Goal: Task Accomplishment & Management: Manage account settings

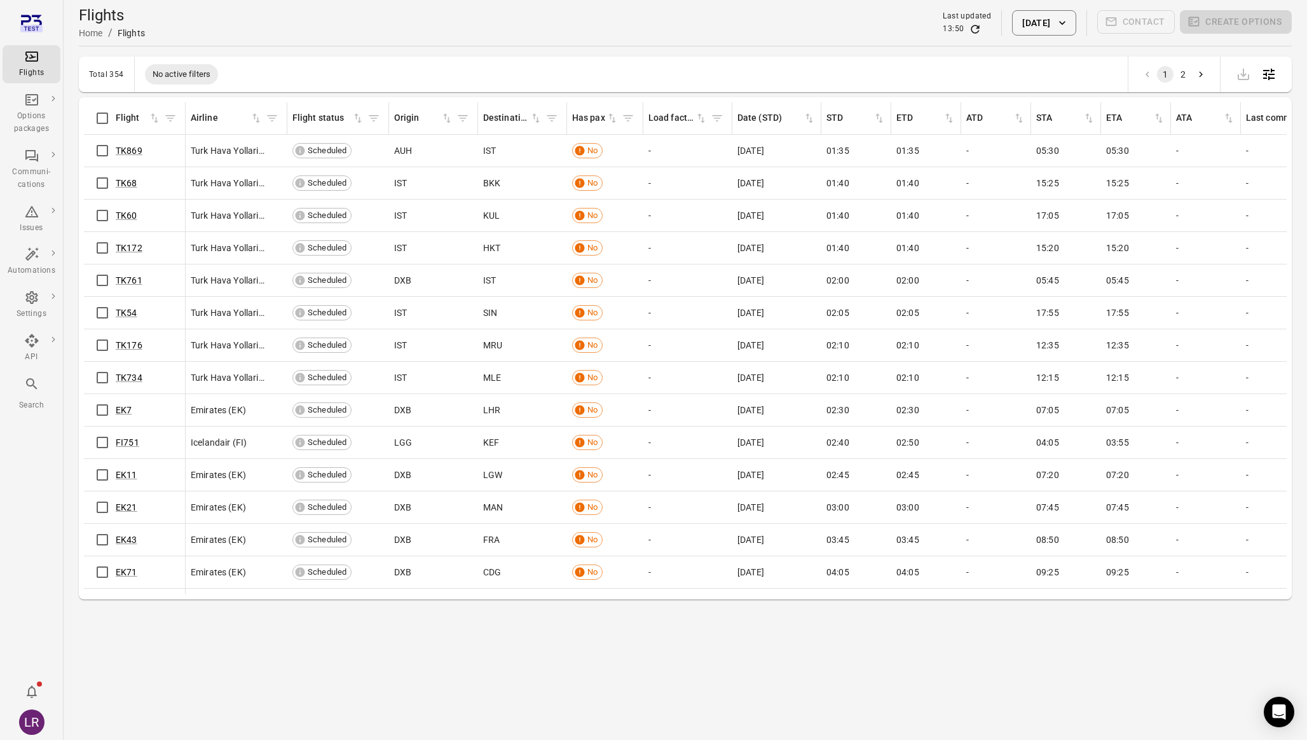
click at [36, 469] on div "Flights Options packages Communi-cations Issues Automations Settings API Search…" at bounding box center [32, 370] width 64 height 740
click at [1280, 719] on div "Open Intercom Messenger" at bounding box center [1280, 713] width 34 height 34
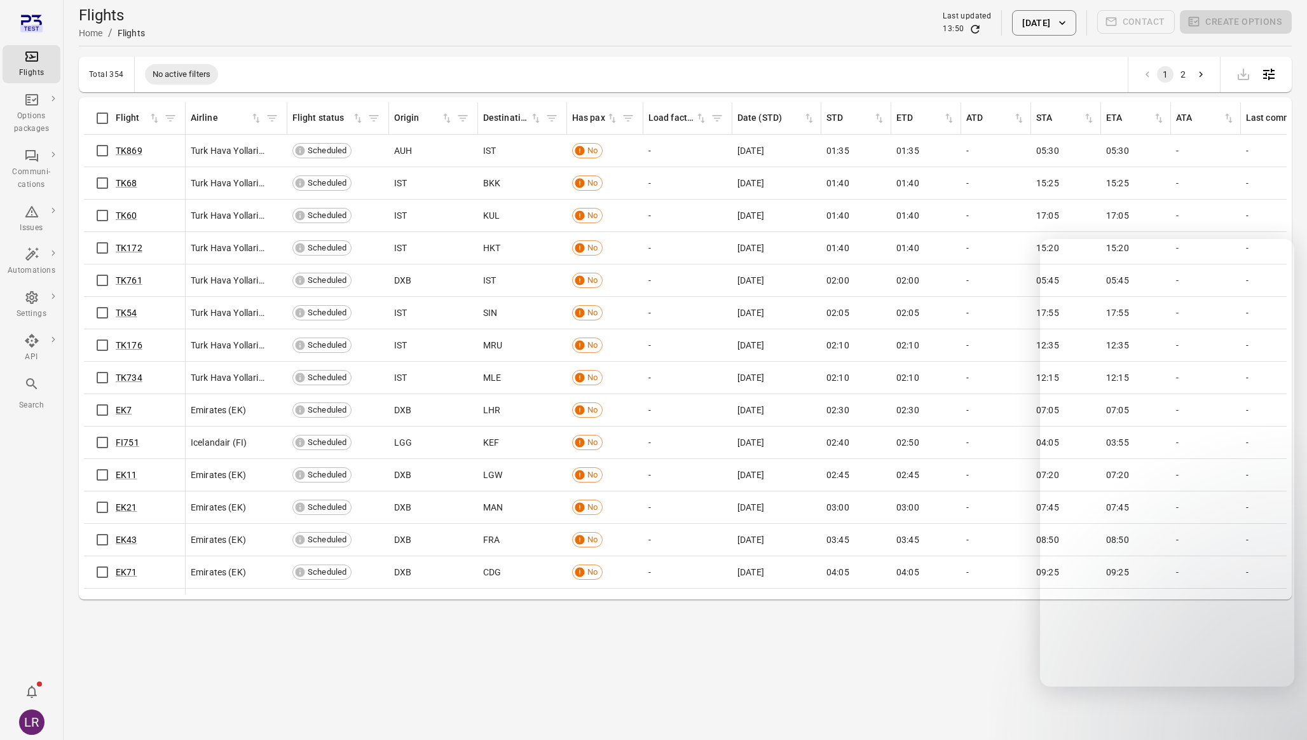
click at [1176, 731] on main "Flights Home / Flights Last updated 13:50 [DATE] Contact Create options Total 3…" at bounding box center [686, 370] width 1244 height 740
click at [915, 668] on main "Flights Home / Flights Last updated 13:50 [DATE] Contact Create options Total 3…" at bounding box center [686, 370] width 1244 height 740
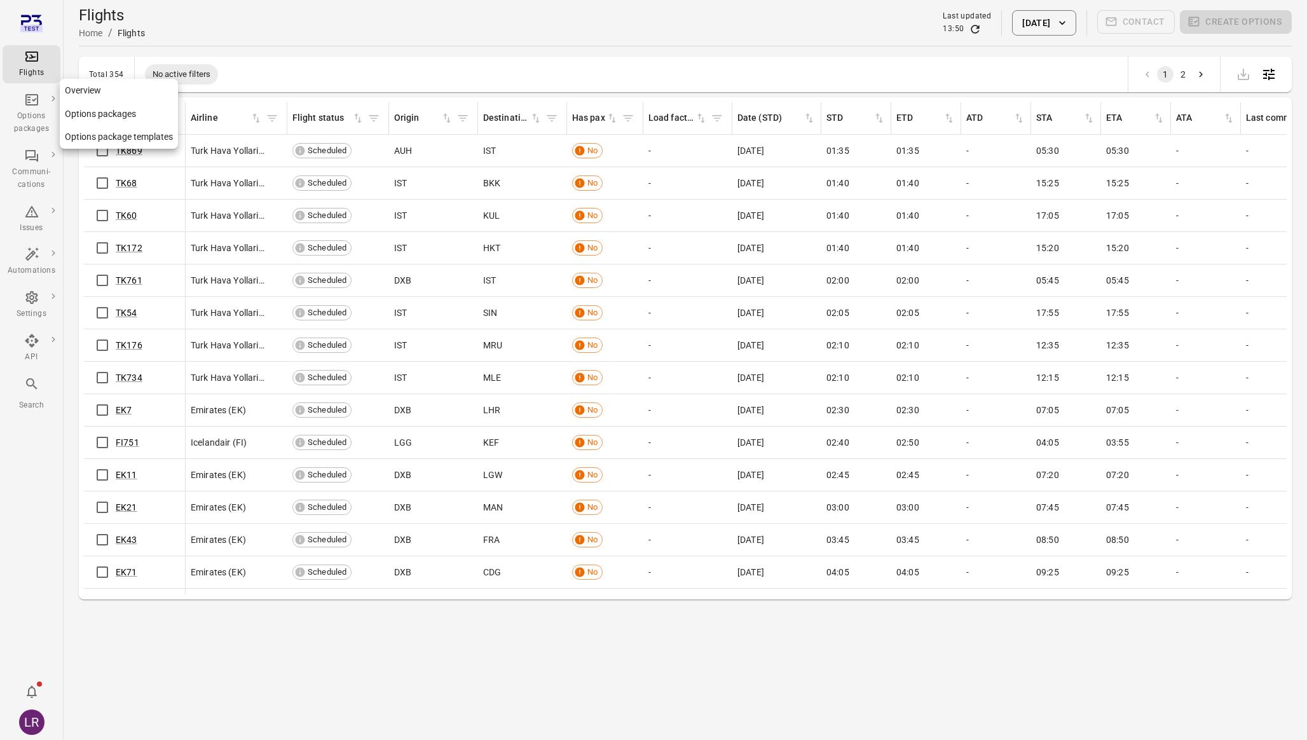
click at [45, 116] on div "Options packages" at bounding box center [32, 122] width 48 height 25
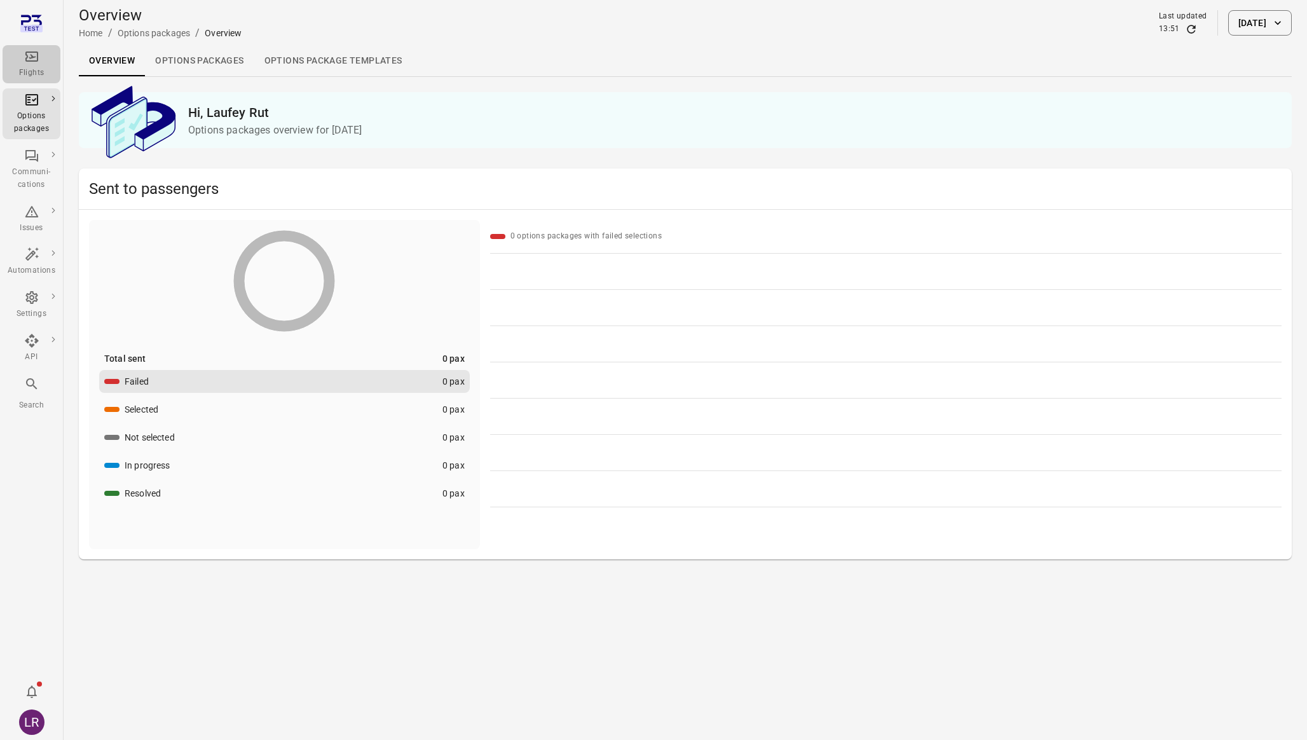
click at [28, 49] on icon "Main navigation" at bounding box center [31, 56] width 15 height 15
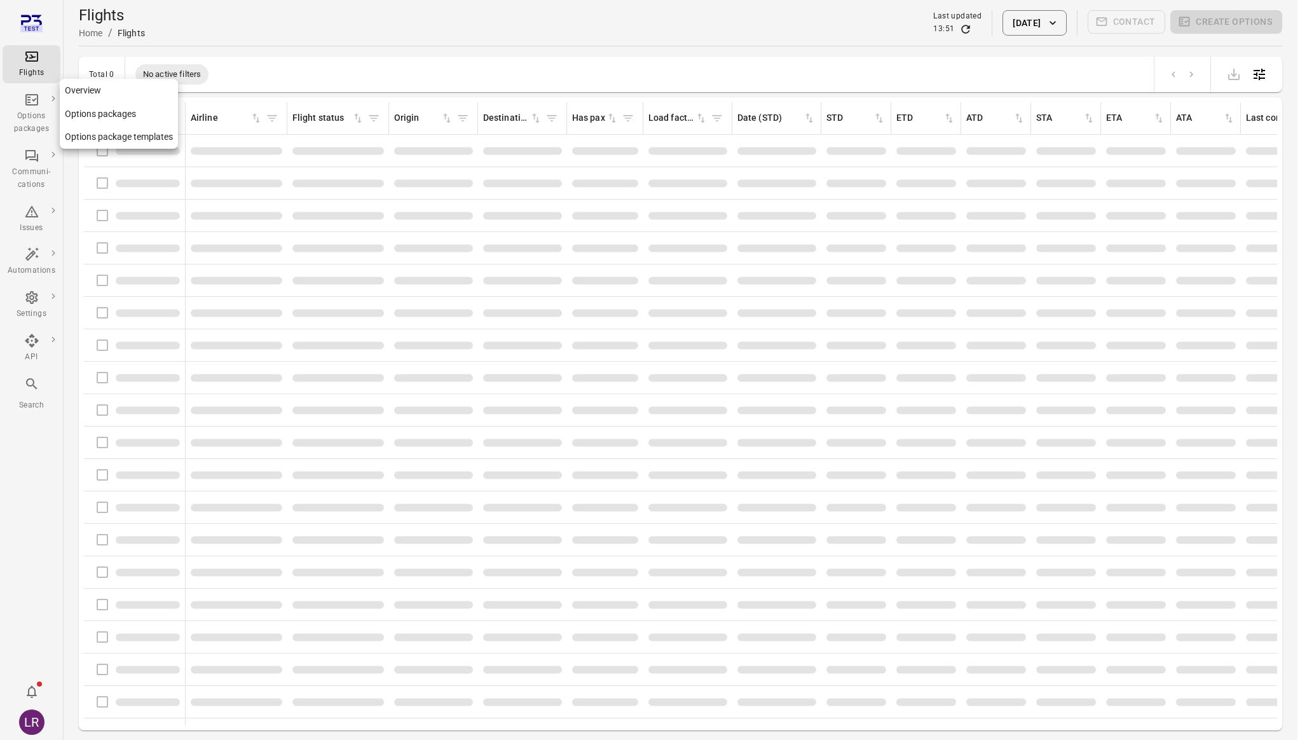
click at [32, 134] on div "Options packages" at bounding box center [32, 122] width 48 height 25
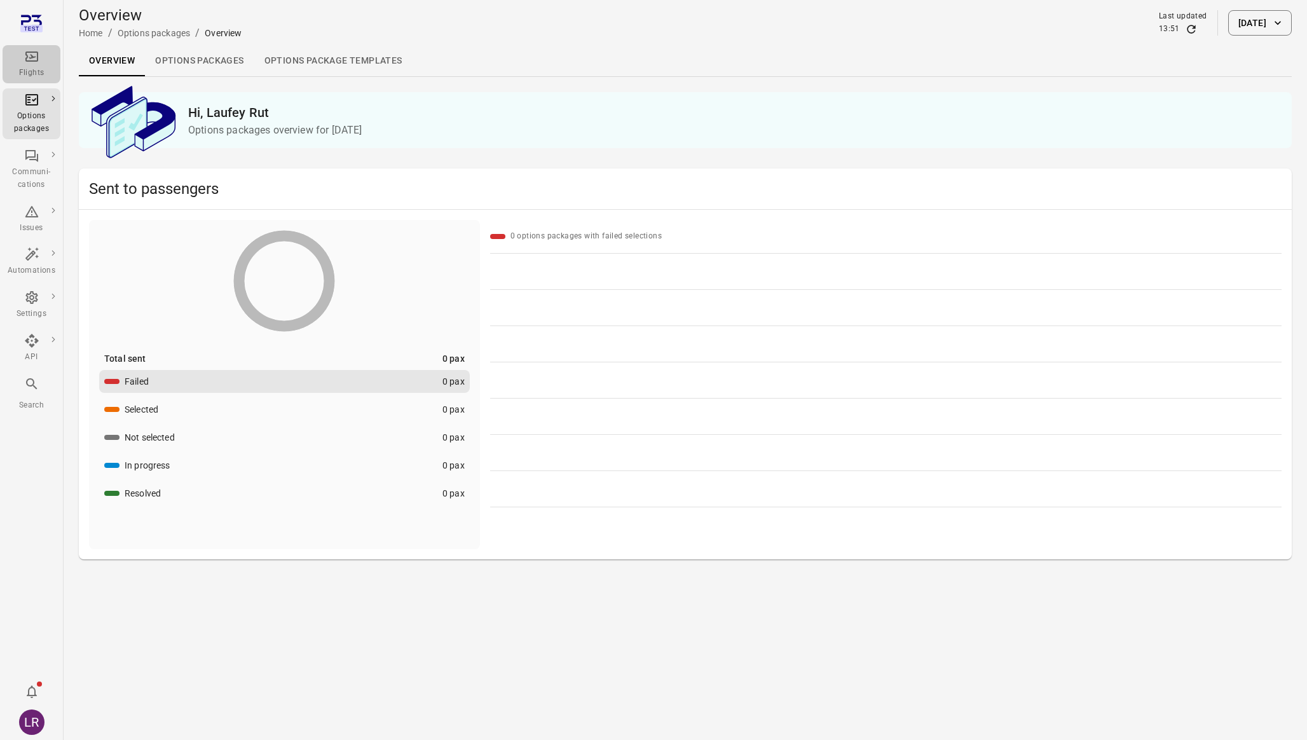
click at [45, 68] on div "Flights" at bounding box center [32, 73] width 48 height 13
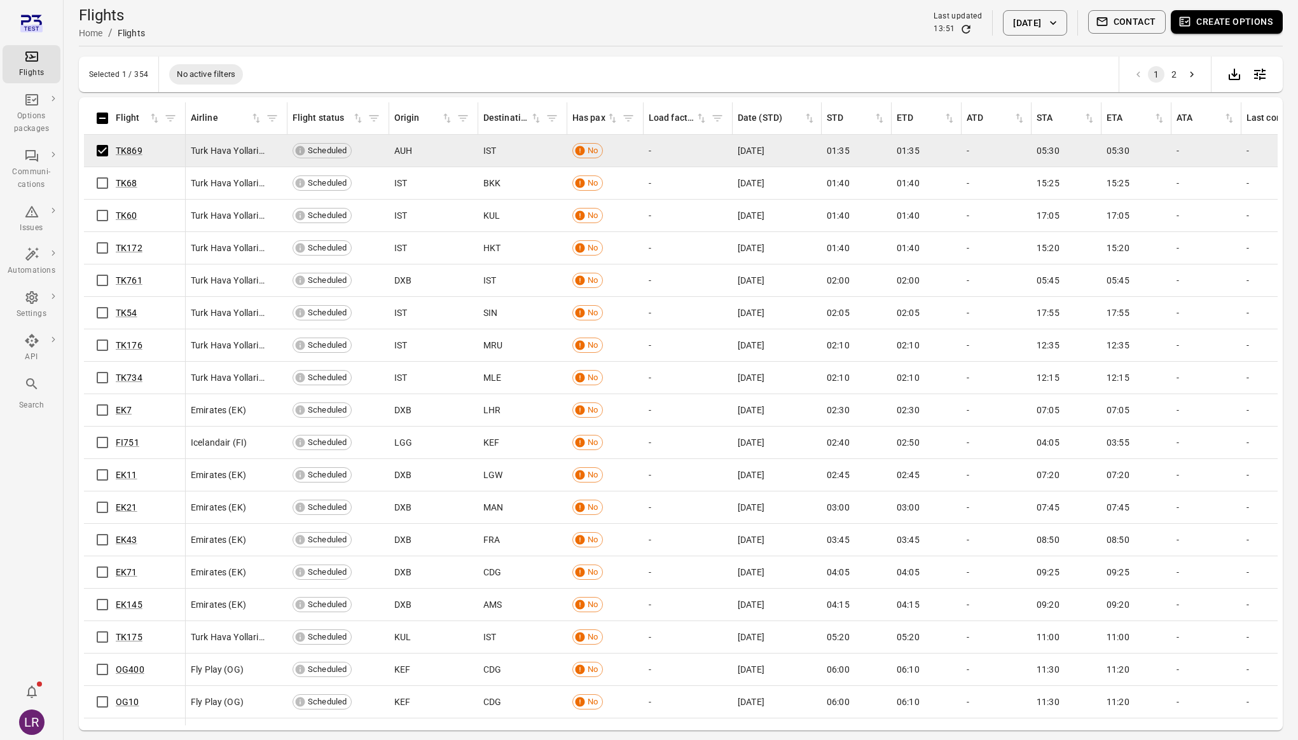
click at [1210, 18] on button "Create options" at bounding box center [1227, 22] width 112 height 24
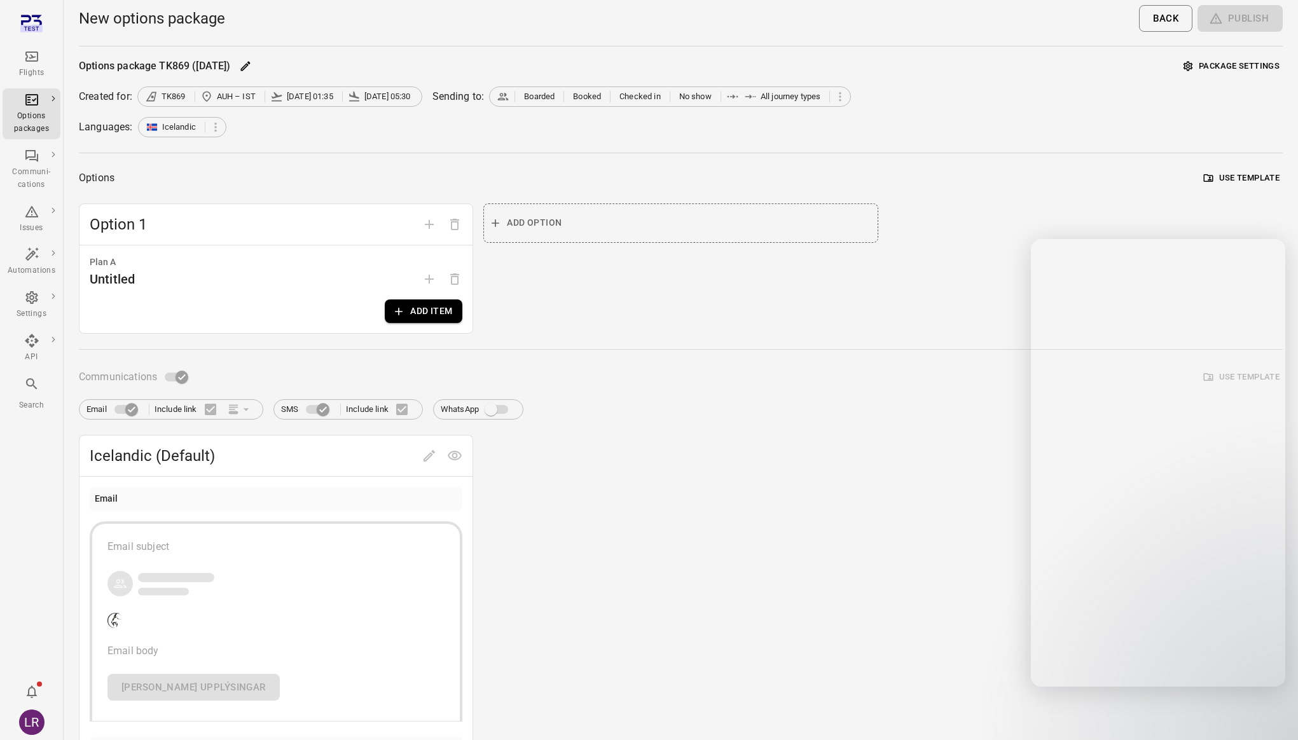
click at [913, 525] on div "Icelandic (Default) Email Email subject Email body [PERSON_NAME] upplýsingar SM…" at bounding box center [681, 685] width 1204 height 500
click at [1293, 719] on main "New options package Back Publish Options package TK869 ([DATE]) Package setting…" at bounding box center [681, 493] width 1234 height 986
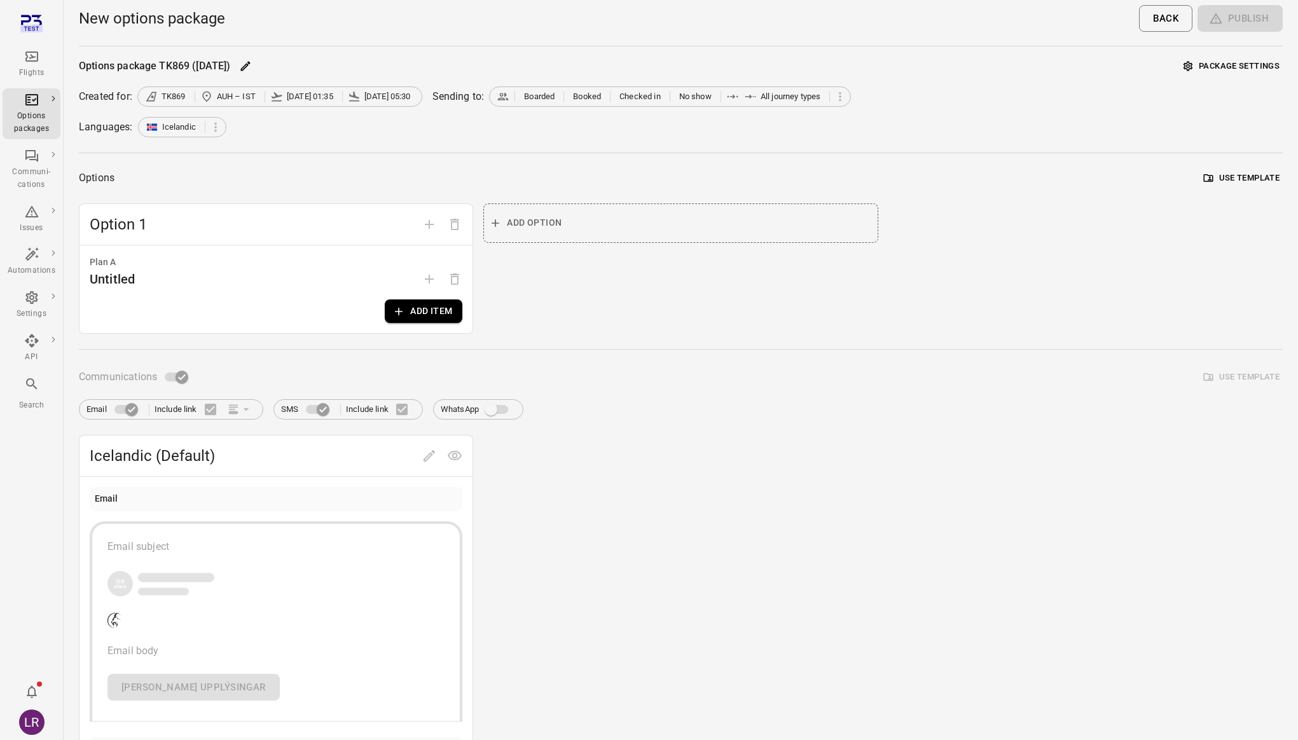
click at [303, 385] on div "Communications Use template" at bounding box center [681, 377] width 1204 height 24
click at [29, 719] on div "LR" at bounding box center [31, 722] width 25 height 25
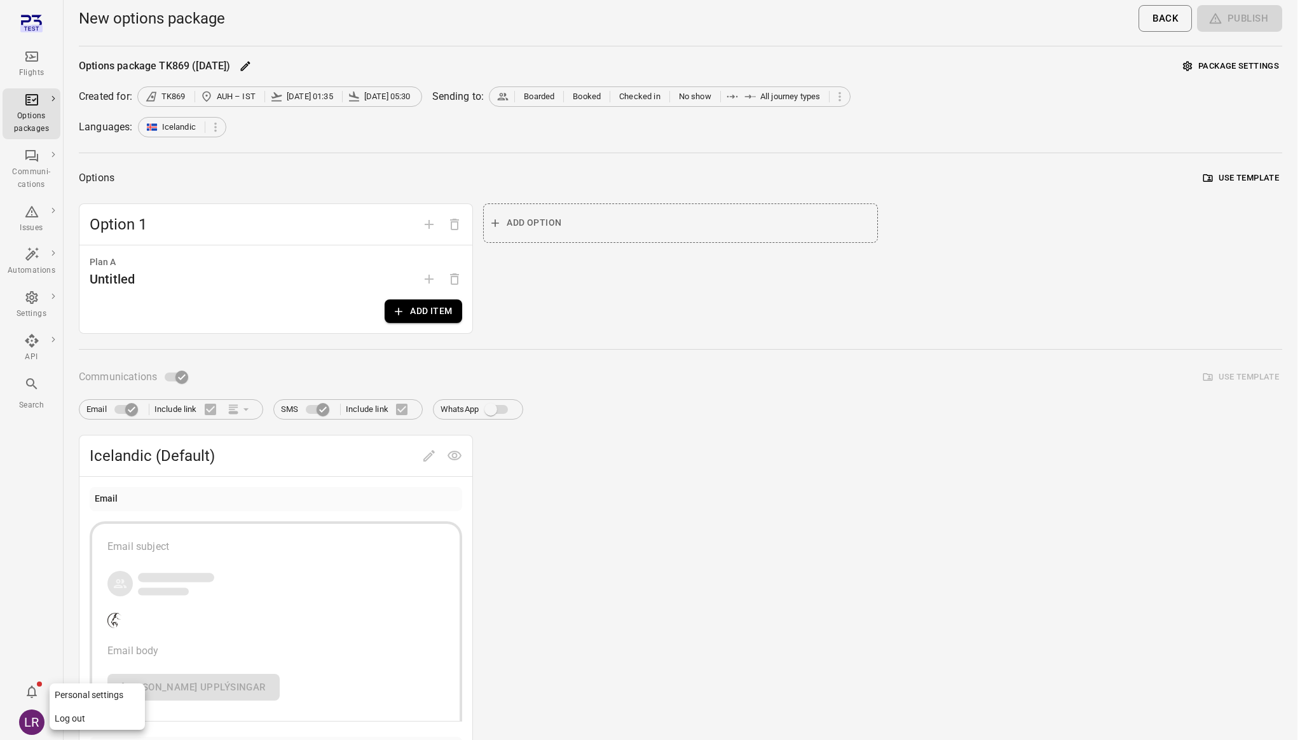
click at [28, 719] on div at bounding box center [653, 370] width 1307 height 740
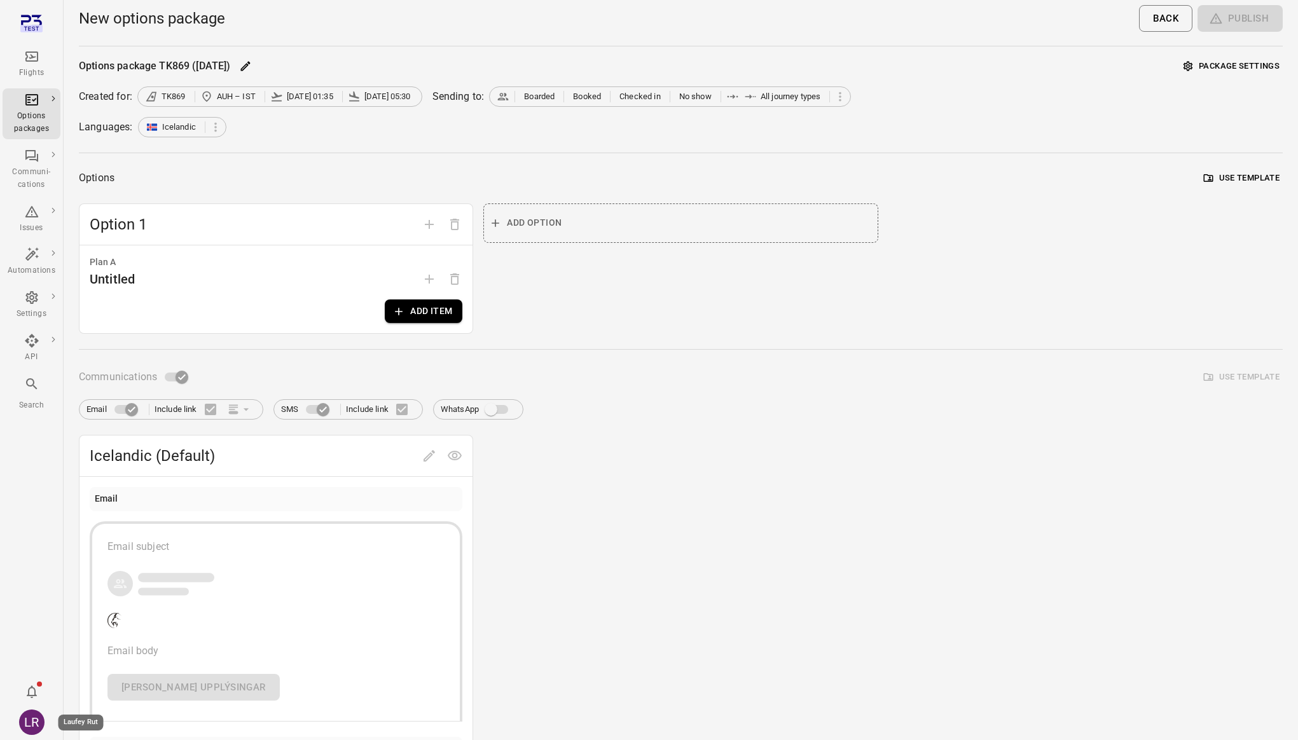
click at [28, 719] on div "LR" at bounding box center [31, 722] width 25 height 25
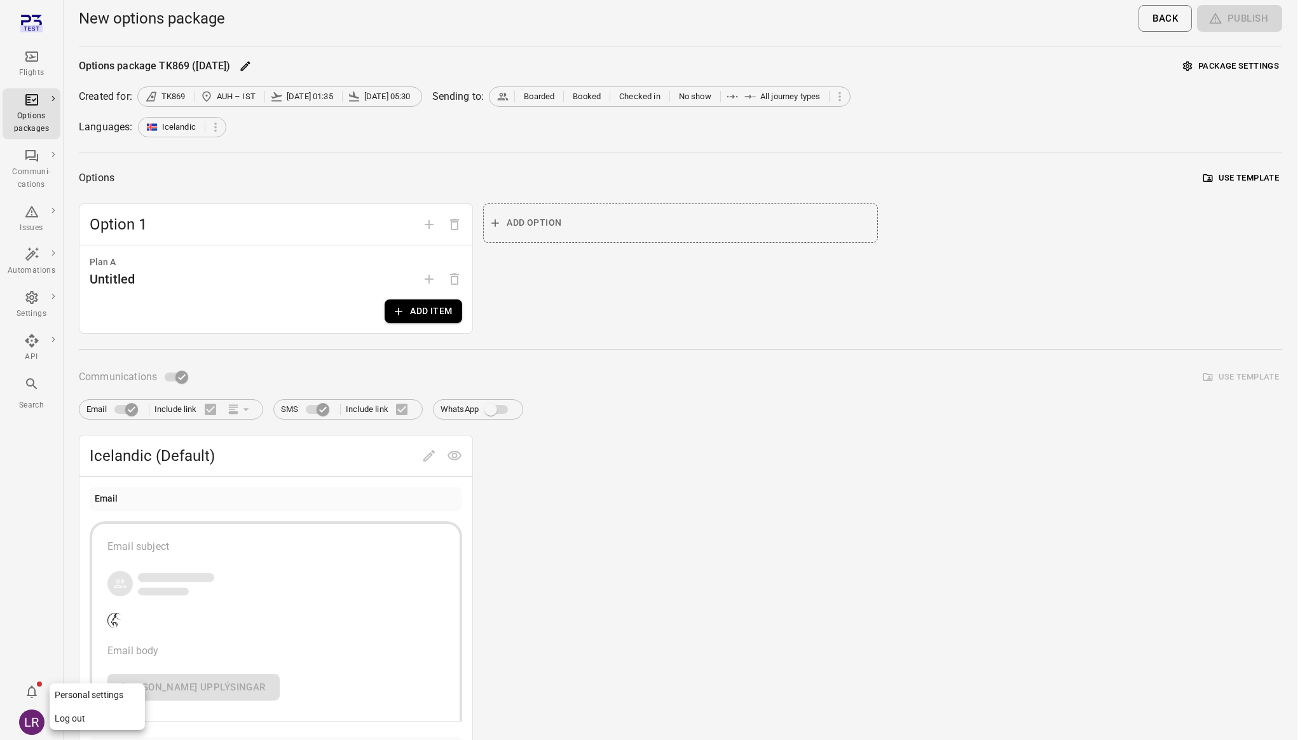
click at [18, 546] on div at bounding box center [653, 370] width 1307 height 740
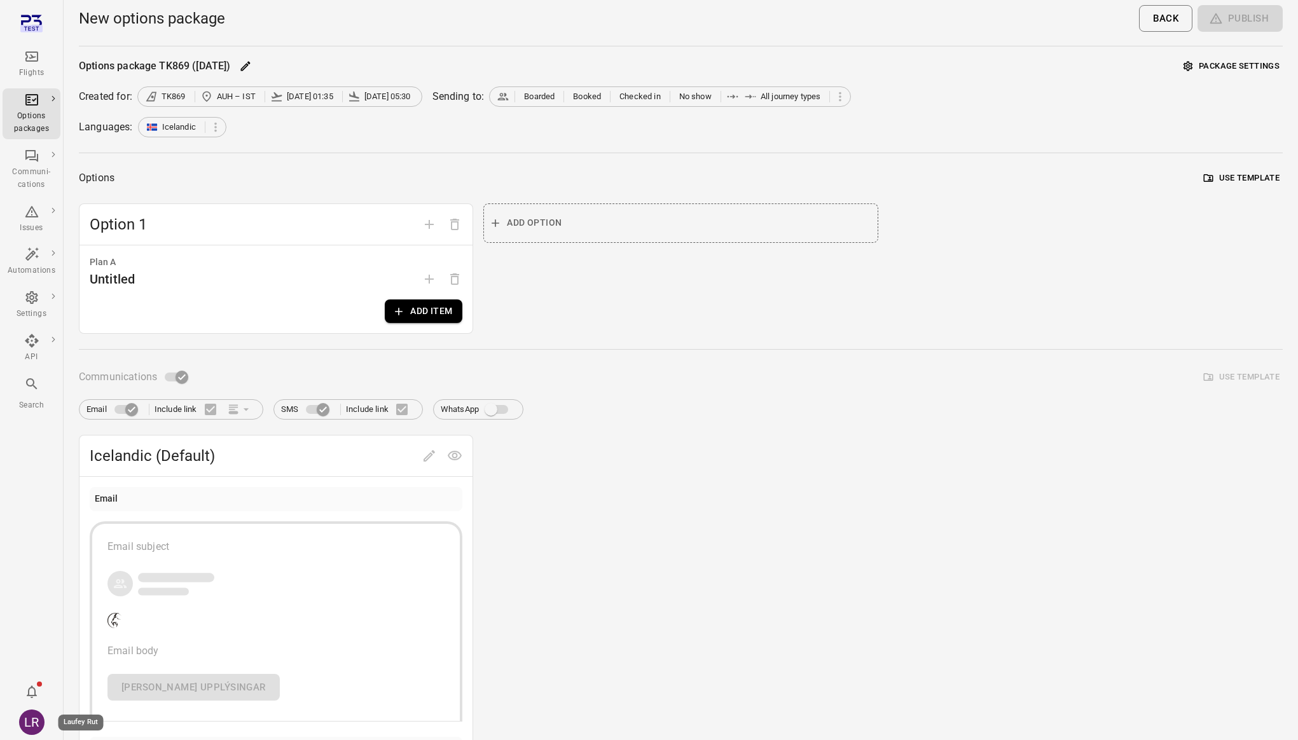
click at [34, 724] on div "LR" at bounding box center [31, 722] width 25 height 25
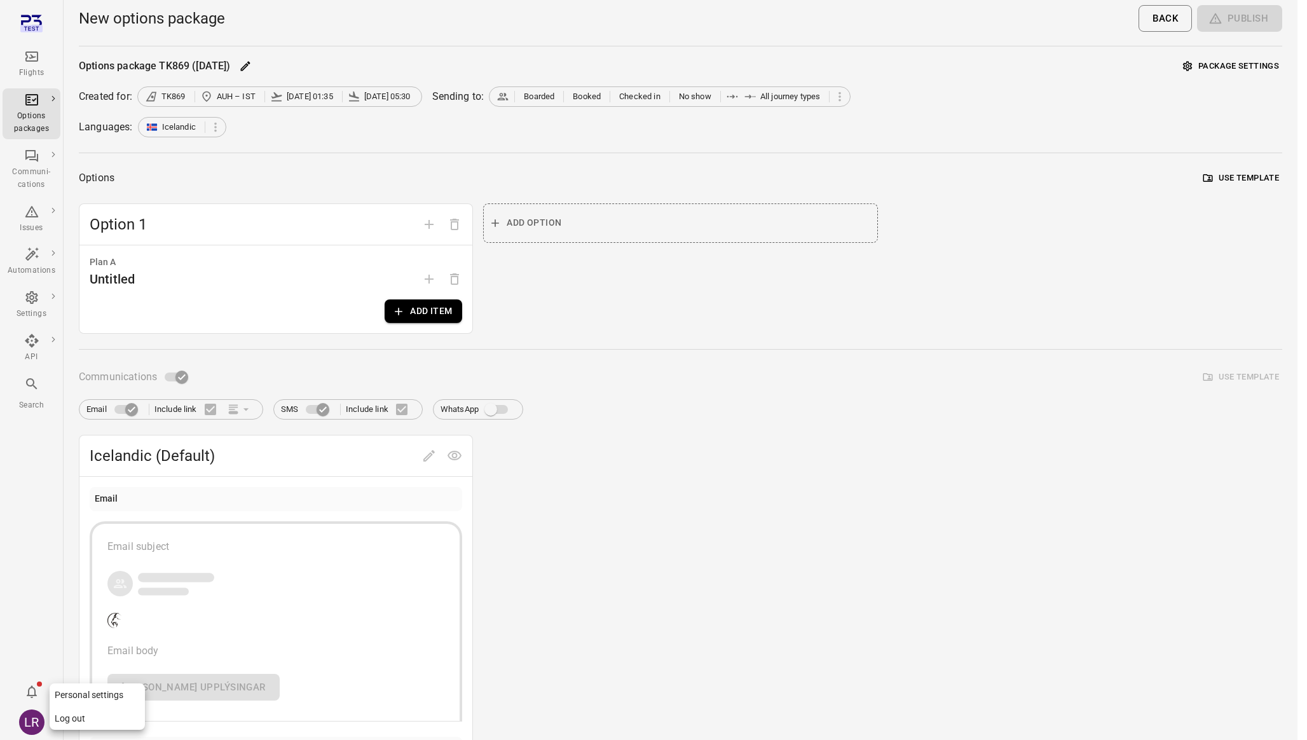
click at [55, 605] on div at bounding box center [653, 370] width 1307 height 740
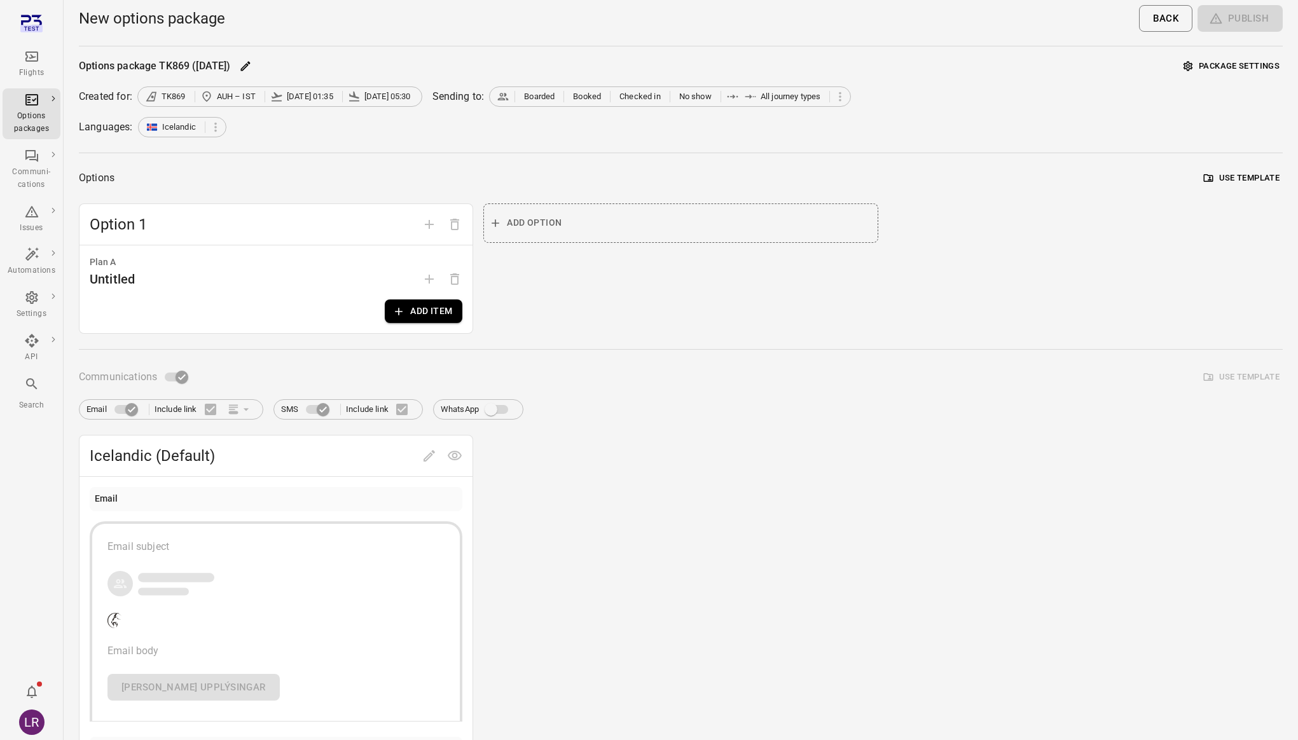
click at [33, 609] on div "Flights Options packages Communi-cations Issues Automations Settings API Search…" at bounding box center [32, 370] width 64 height 740
click at [27, 534] on div "Flights Options packages Communi-cations Issues Automations Settings API Search…" at bounding box center [32, 370] width 64 height 740
click at [36, 68] on div "Flights" at bounding box center [32, 73] width 48 height 13
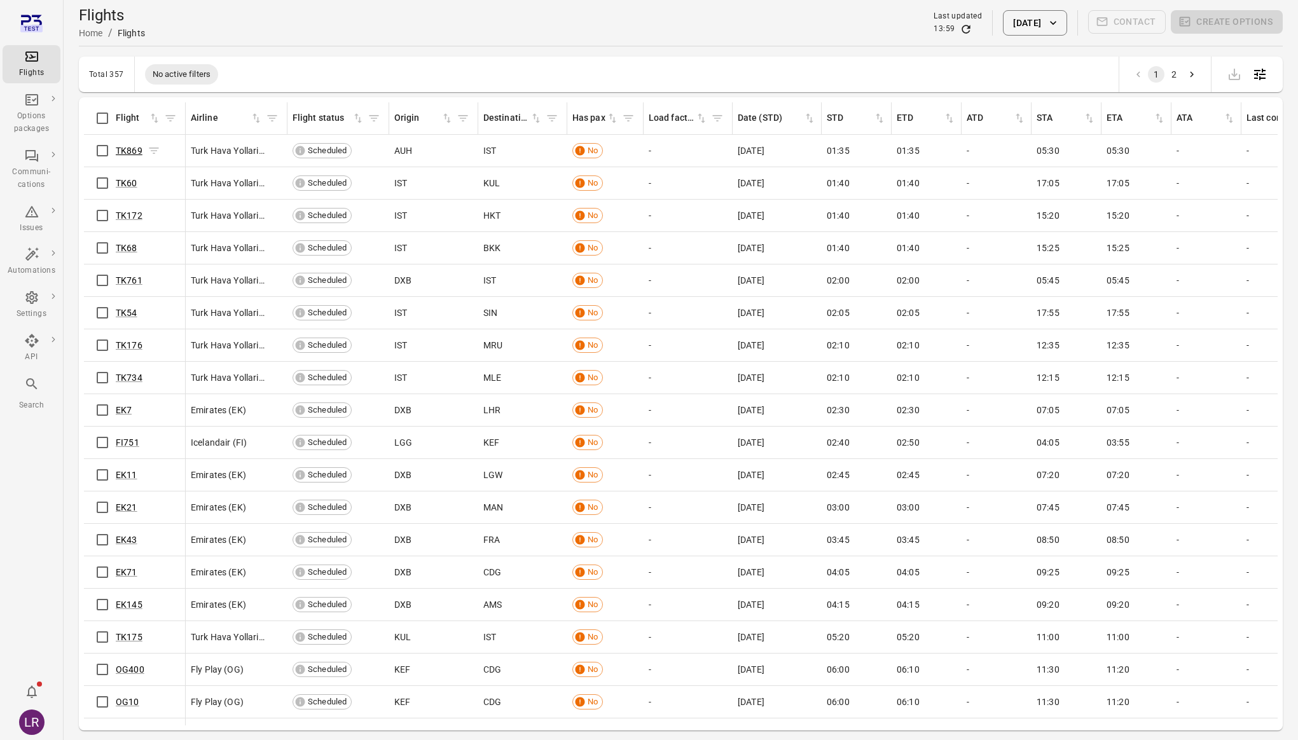
click at [130, 148] on link "TK869" at bounding box center [129, 151] width 27 height 10
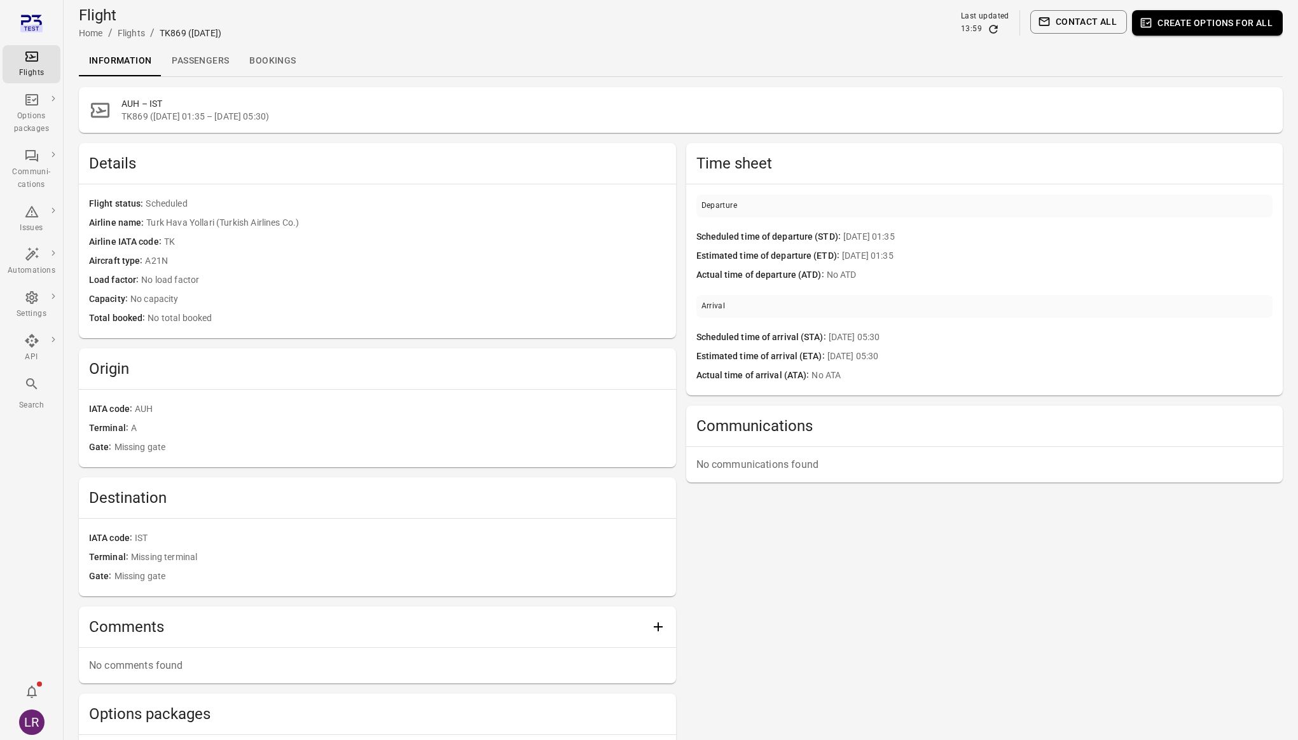
click at [214, 65] on link "Passengers" at bounding box center [201, 61] width 78 height 31
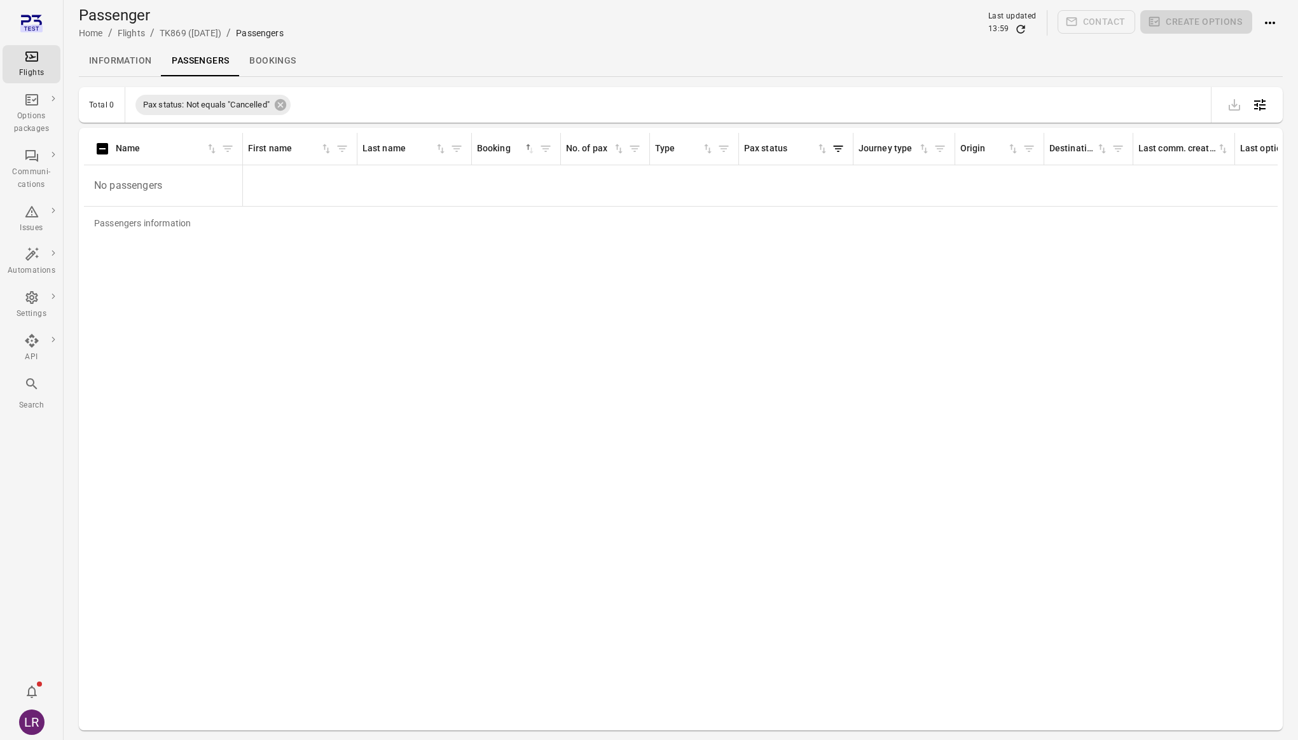
click at [38, 62] on icon "Main navigation" at bounding box center [31, 56] width 15 height 15
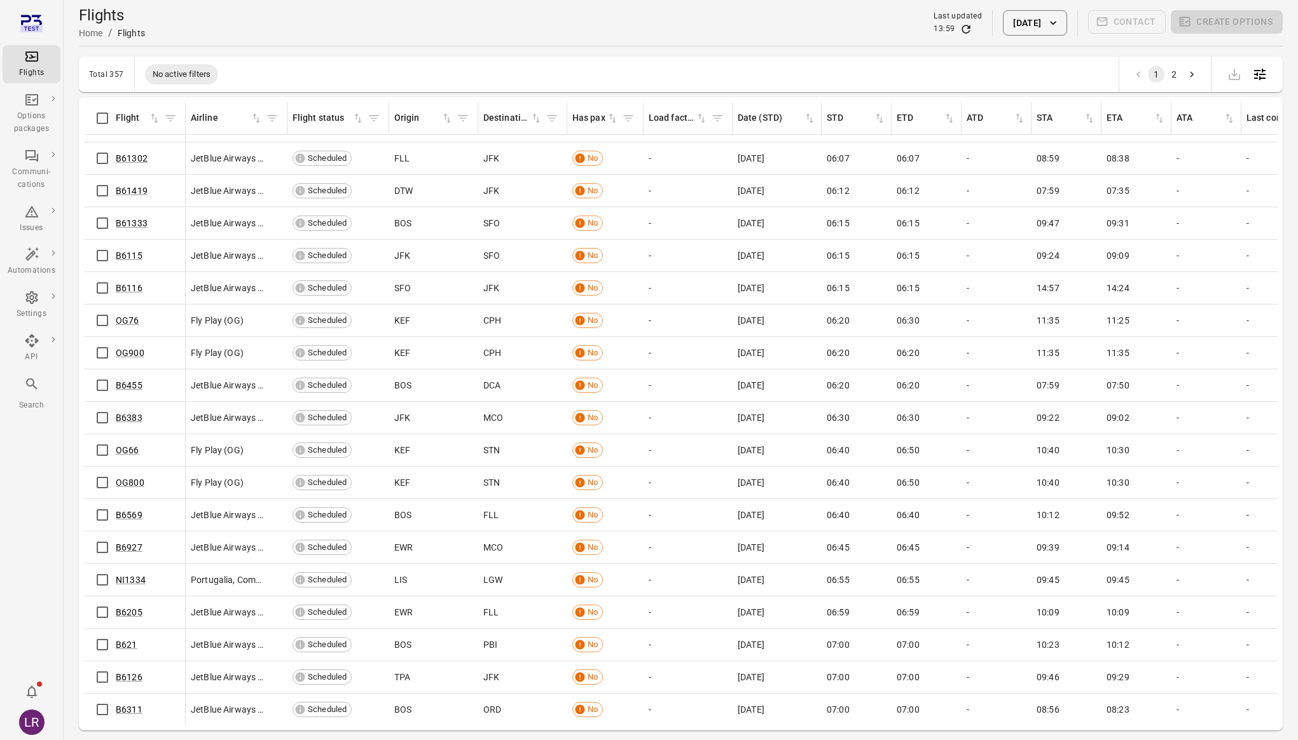
scroll to position [695, 0]
click at [613, 118] on icon "Sort by has pax in ascending order" at bounding box center [613, 119] width 8 height 10
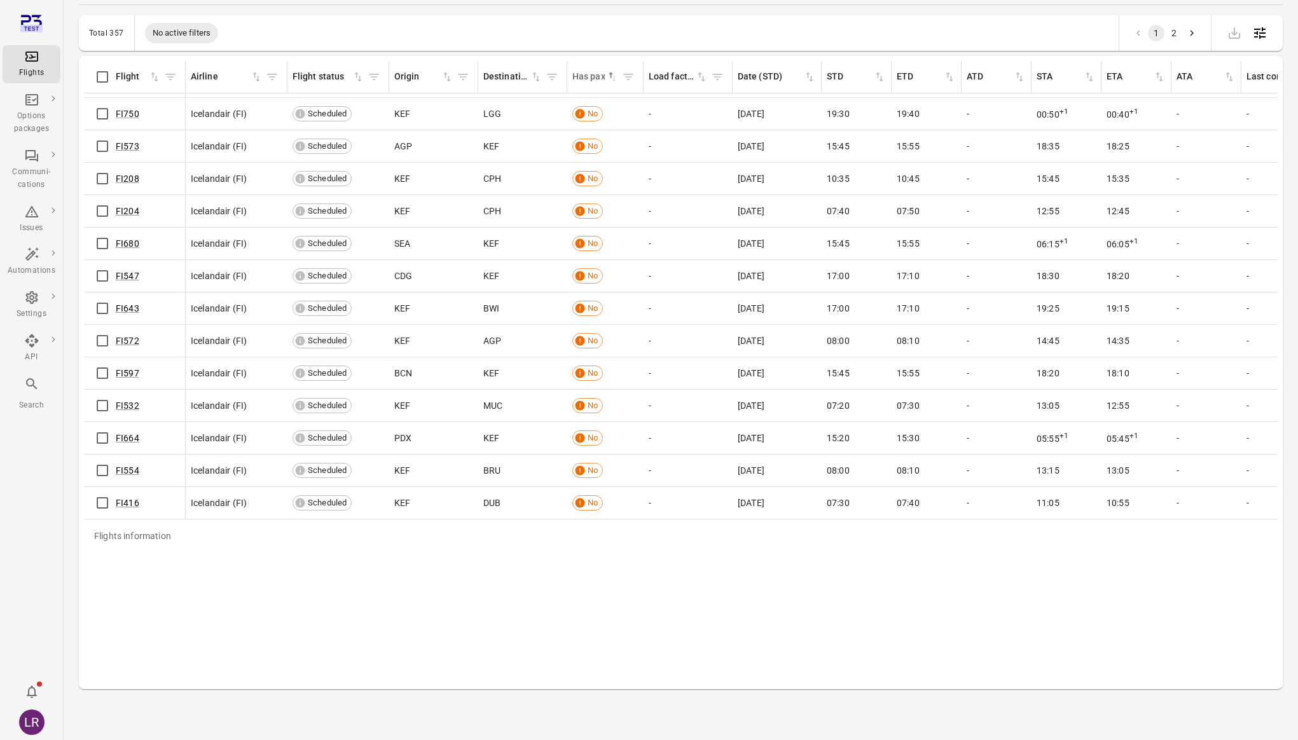
scroll to position [0, 0]
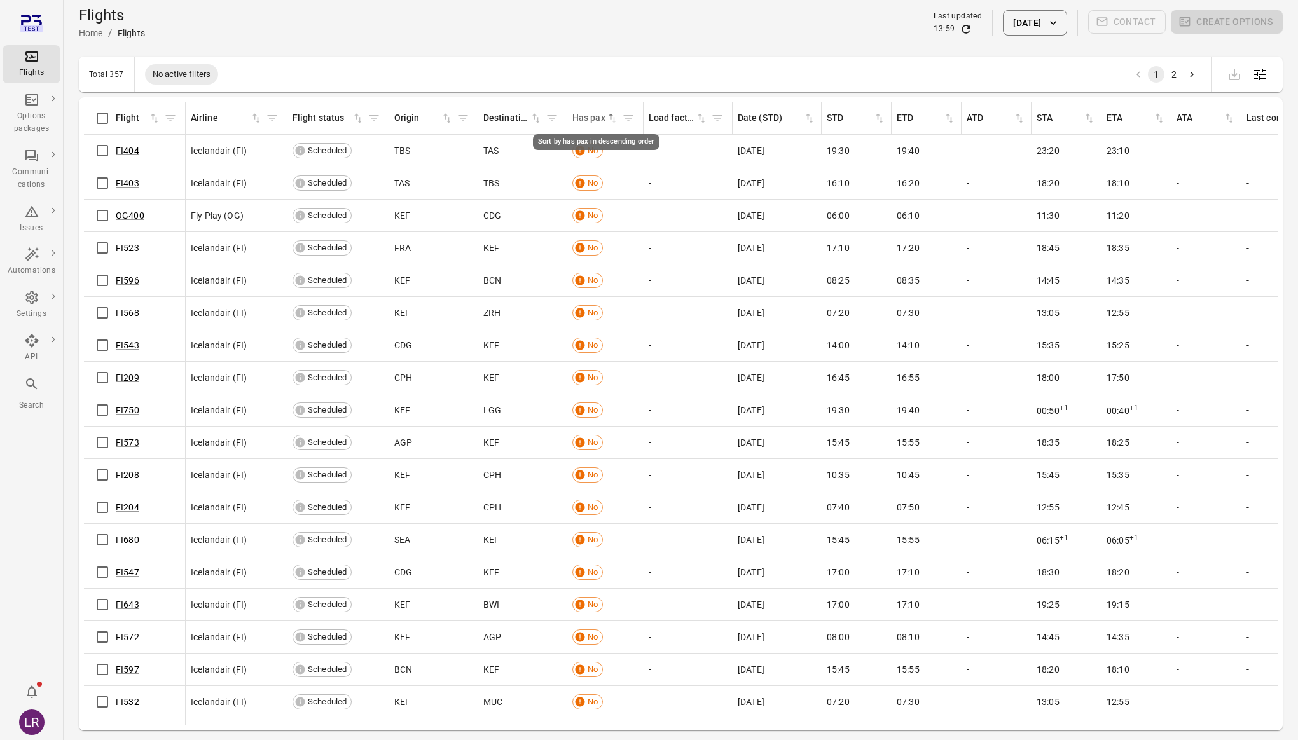
click at [615, 119] on icon "Sort by has pax in descending order" at bounding box center [612, 118] width 13 height 13
click at [130, 149] on link "FI694" at bounding box center [128, 151] width 24 height 10
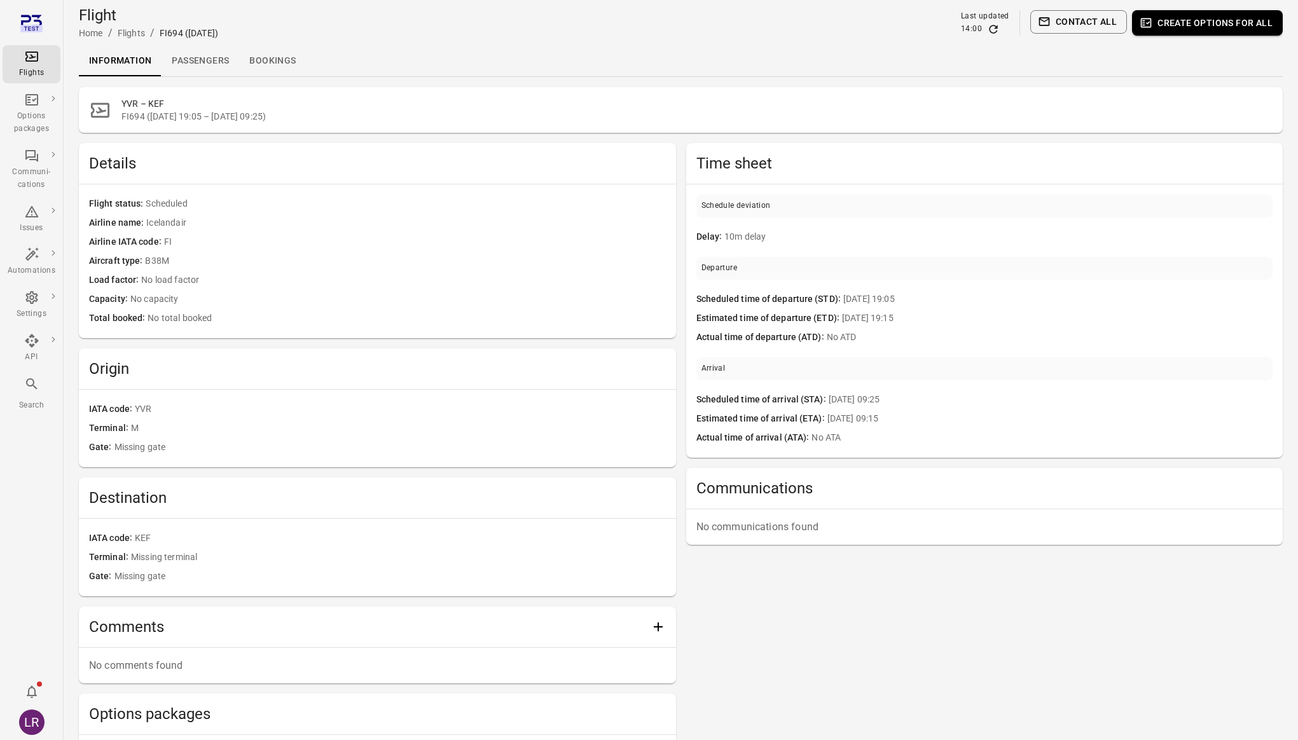
click at [196, 68] on link "Passengers" at bounding box center [201, 61] width 78 height 31
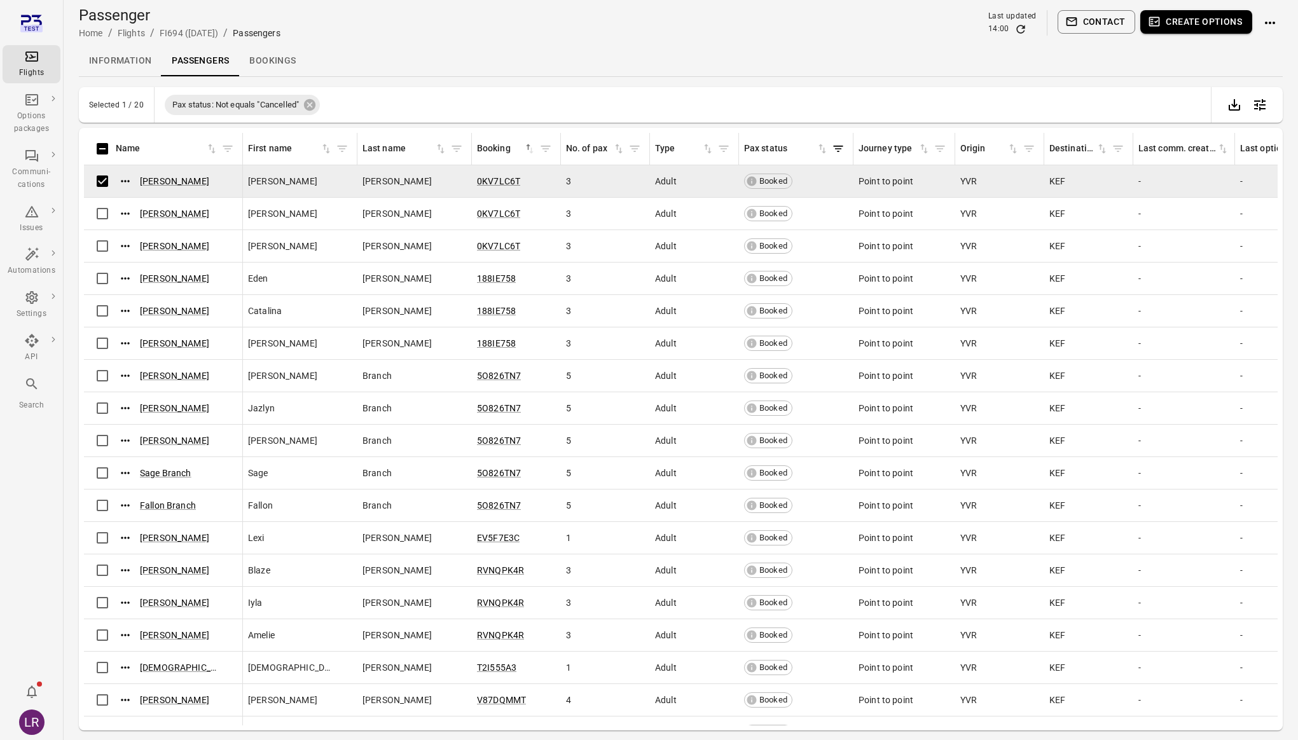
click at [1187, 17] on button "Create options" at bounding box center [1196, 22] width 112 height 24
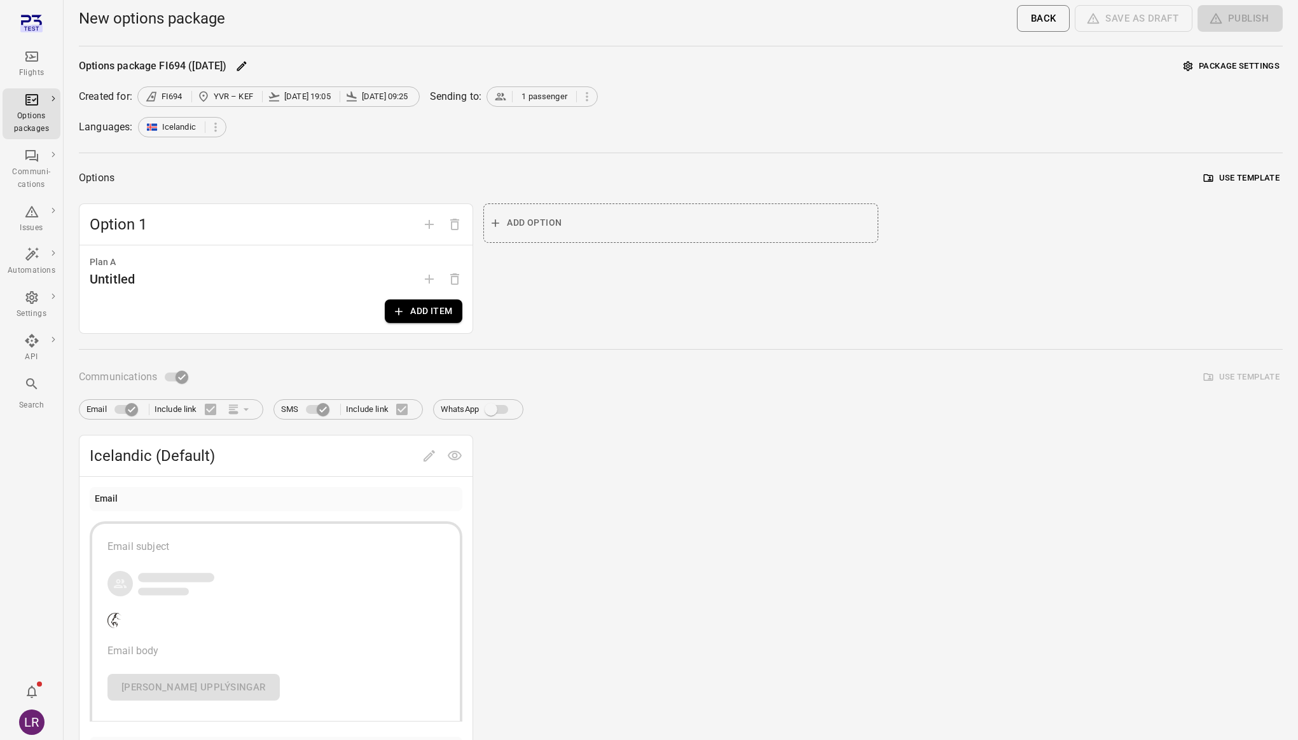
click at [419, 315] on button "Add item" at bounding box center [424, 312] width 78 height 24
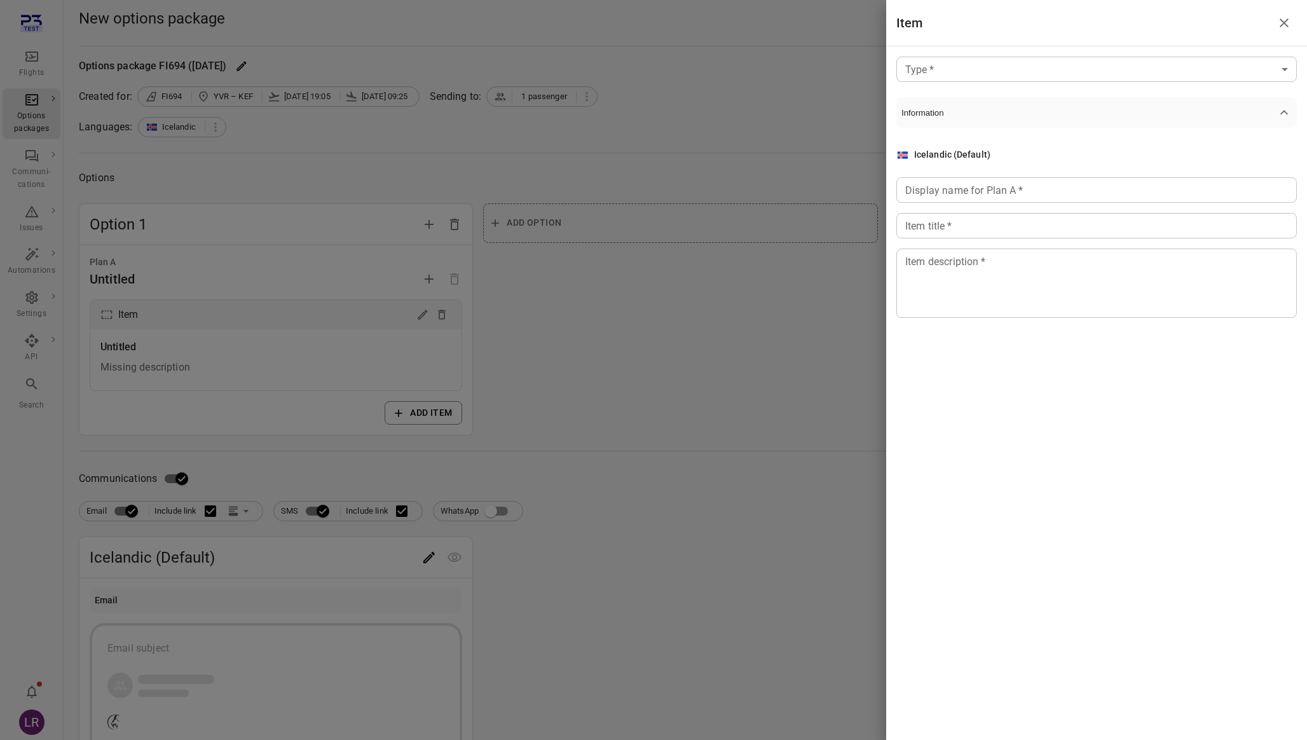
click at [1091, 74] on body "Flights Options packages Communi-cations Issues Automations Settings API Search…" at bounding box center [653, 544] width 1307 height 1088
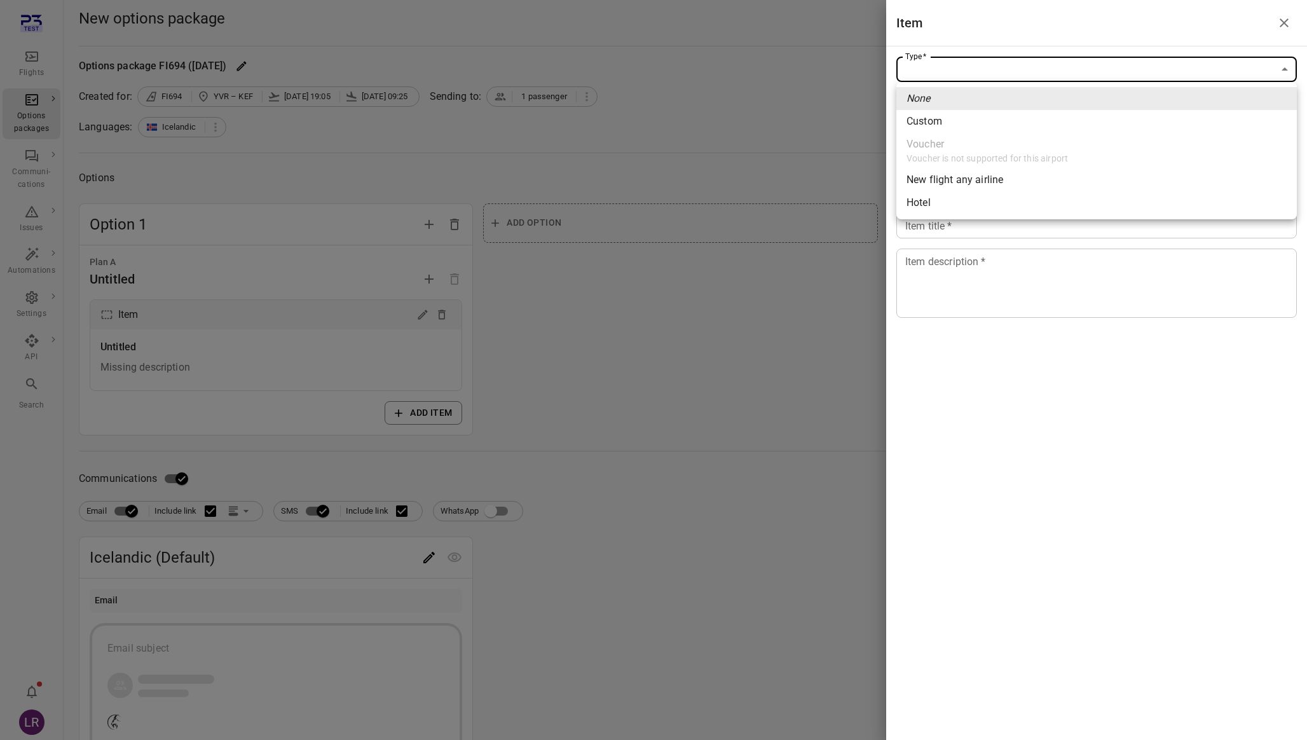
click at [1051, 181] on li "New flight any airline" at bounding box center [1097, 180] width 401 height 23
type input "**********"
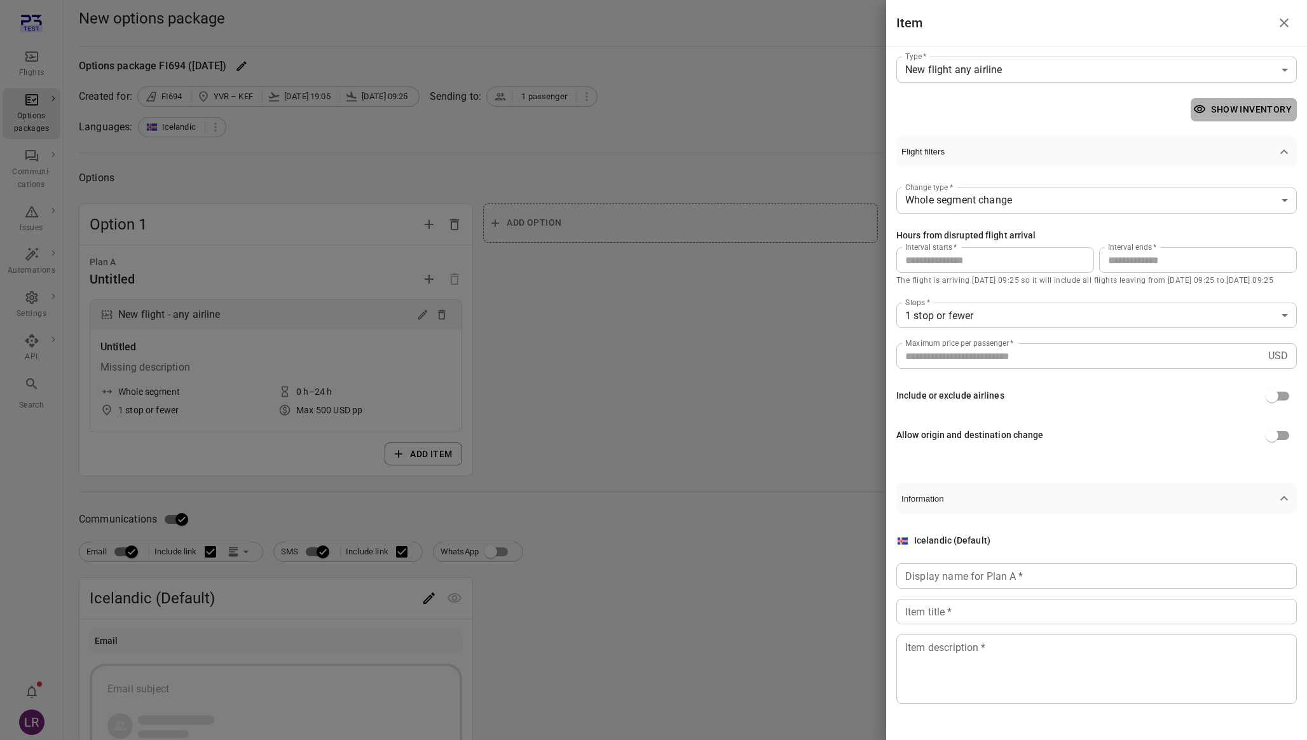
click at [1256, 114] on button "Show inventory" at bounding box center [1244, 110] width 106 height 24
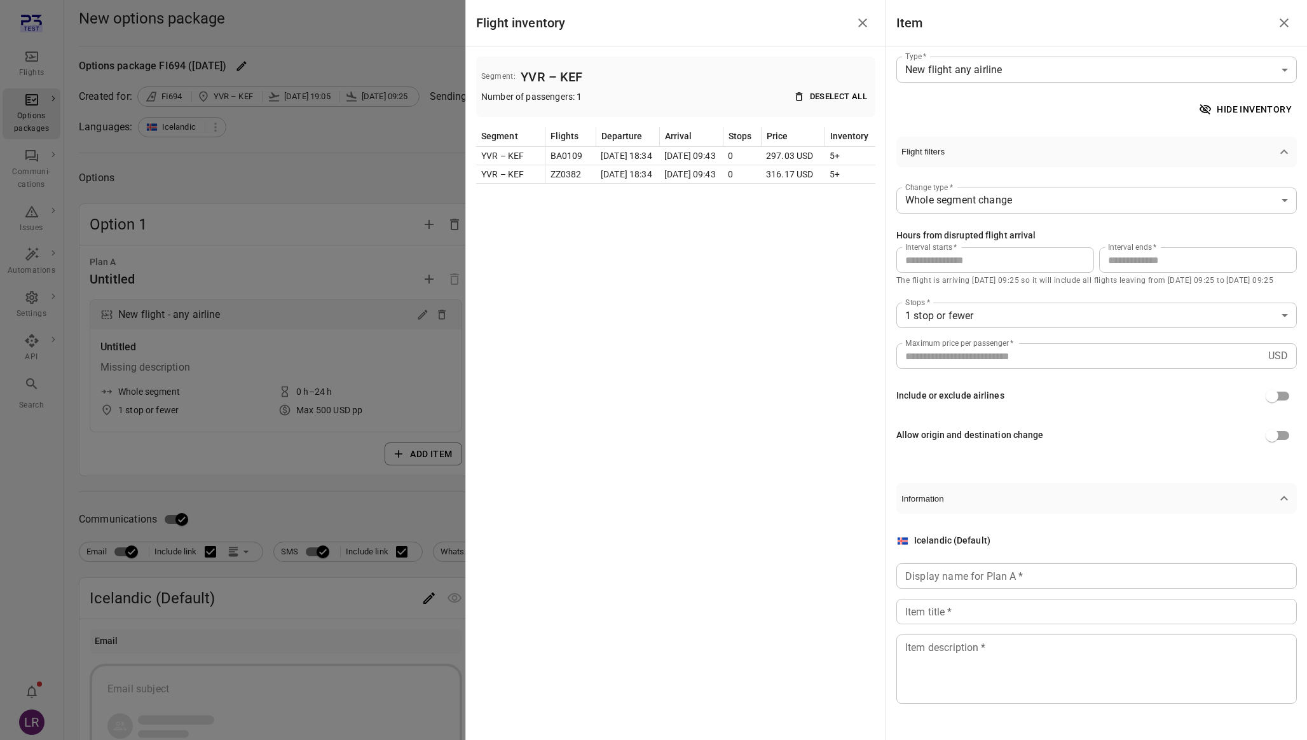
click at [549, 121] on div "Segment: YVR – KEF Number of passengers: 1 Deselect all Segment Flights Departu…" at bounding box center [675, 120] width 399 height 127
click at [582, 303] on div "Flight inventory Segment: YVR – KEF Number of passengers: 1 Deselect all Segmen…" at bounding box center [676, 370] width 421 height 740
click at [33, 408] on div at bounding box center [653, 370] width 1307 height 740
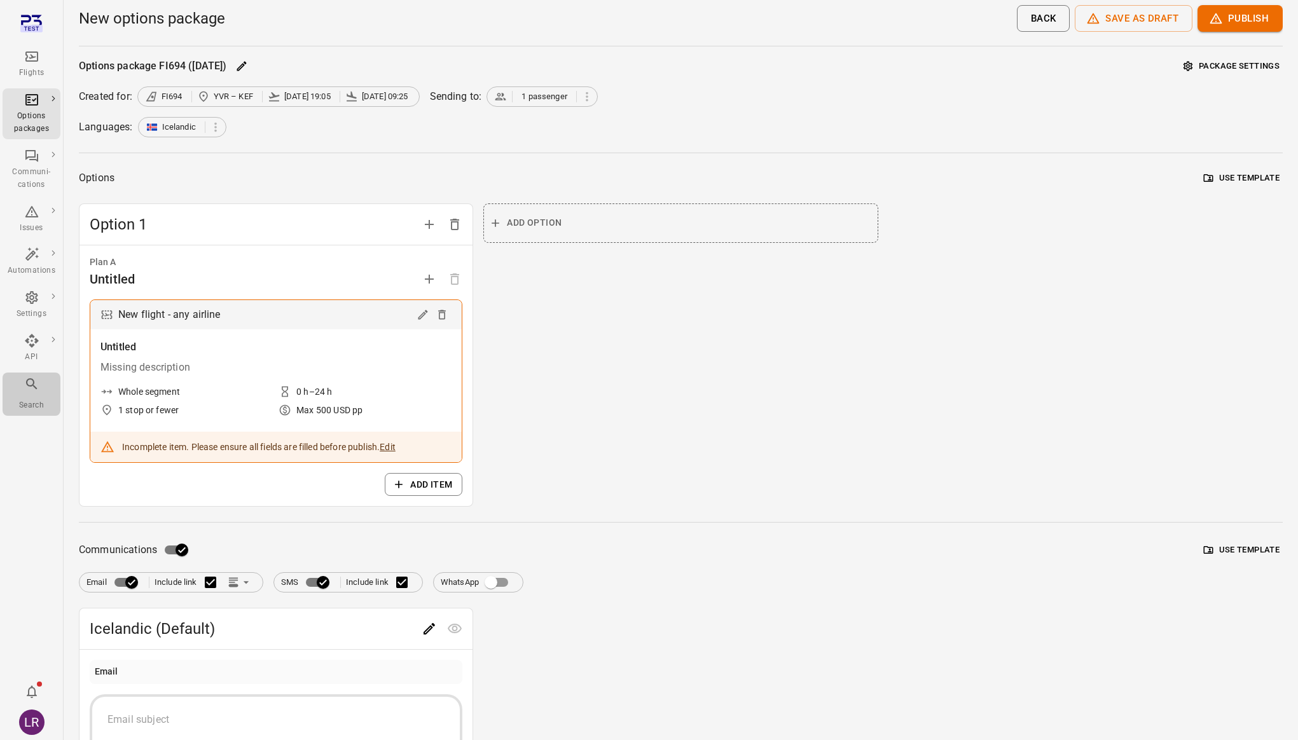
click at [35, 393] on div "Main navigation" at bounding box center [31, 386] width 15 height 20
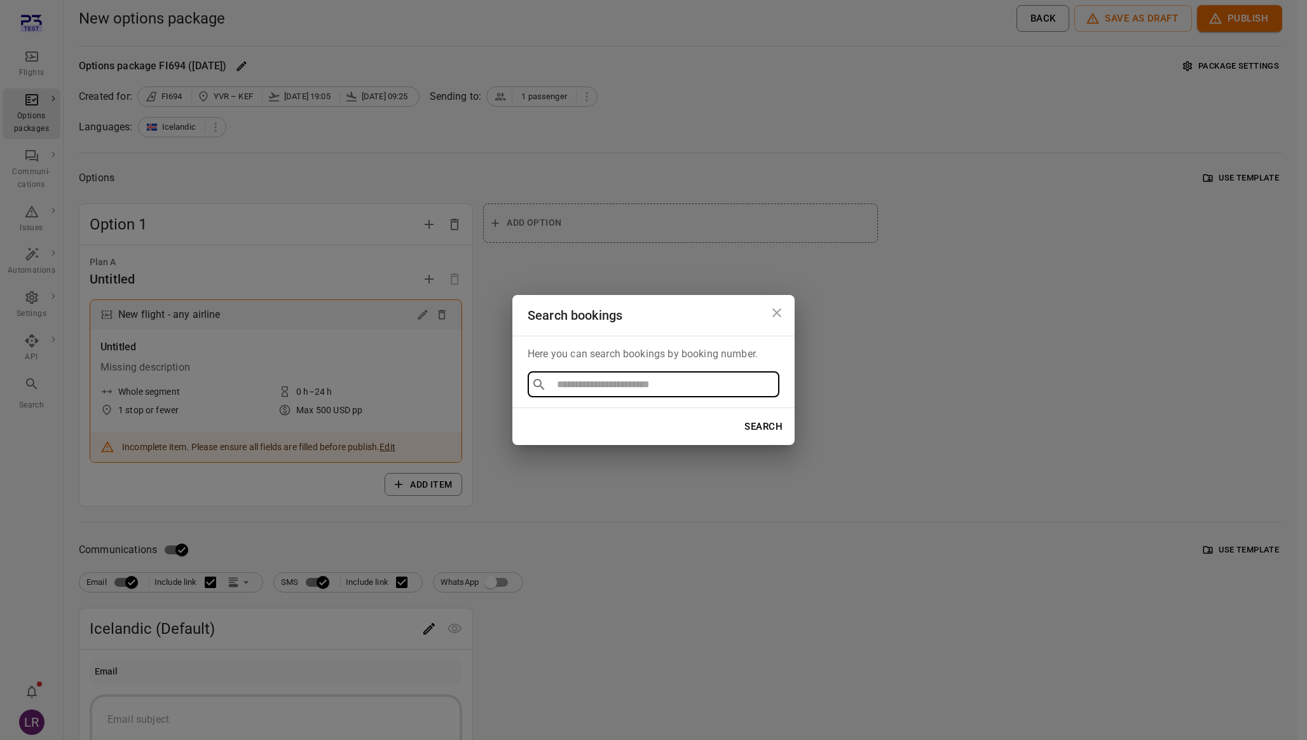
click at [774, 311] on icon "Close dialog" at bounding box center [776, 312] width 15 height 15
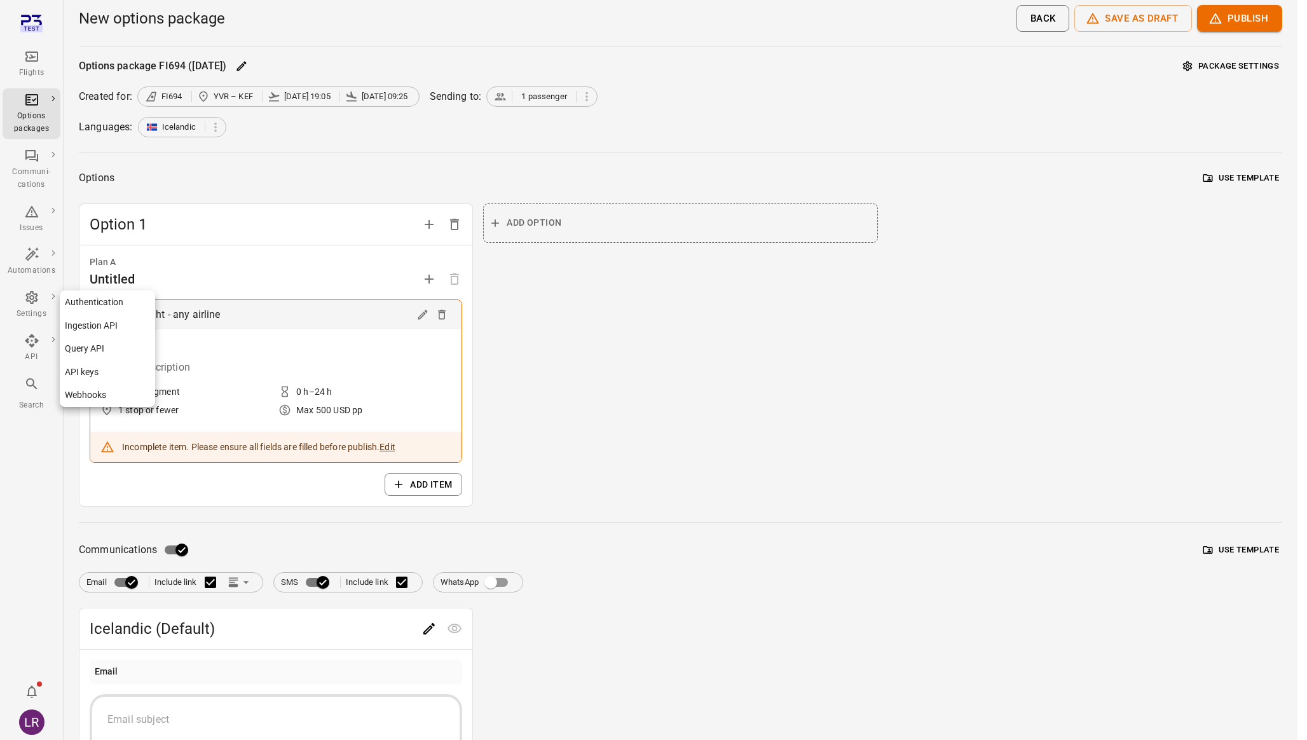
click at [32, 355] on div "API" at bounding box center [32, 357] width 48 height 13
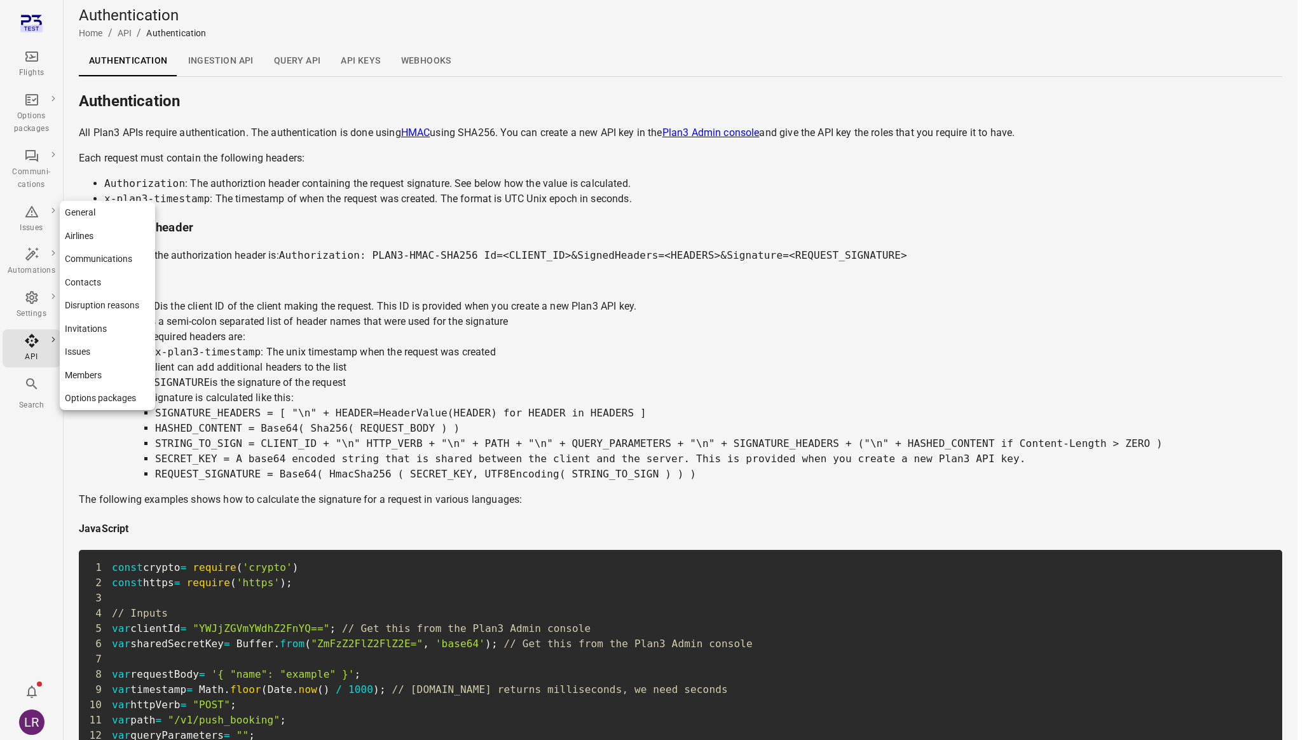
click at [38, 296] on icon "Main navigation" at bounding box center [31, 297] width 15 height 15
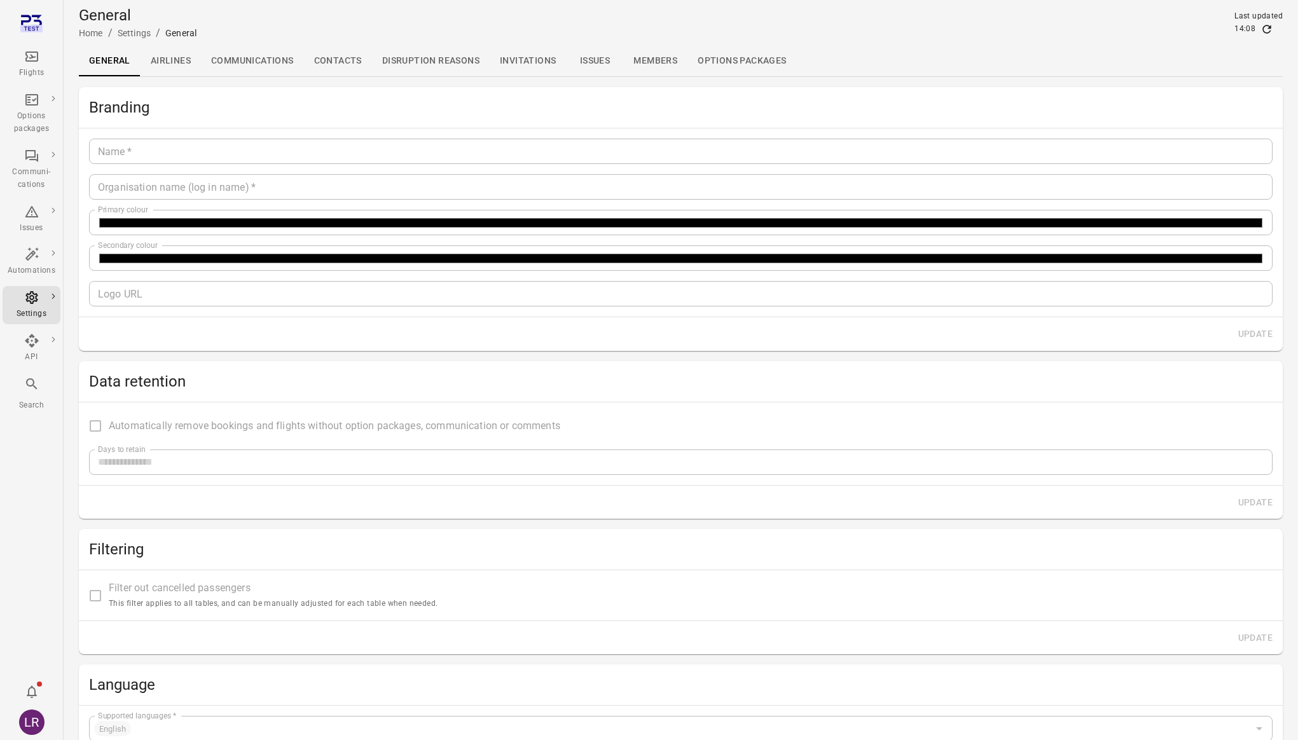
type input "*******"
type input "**********"
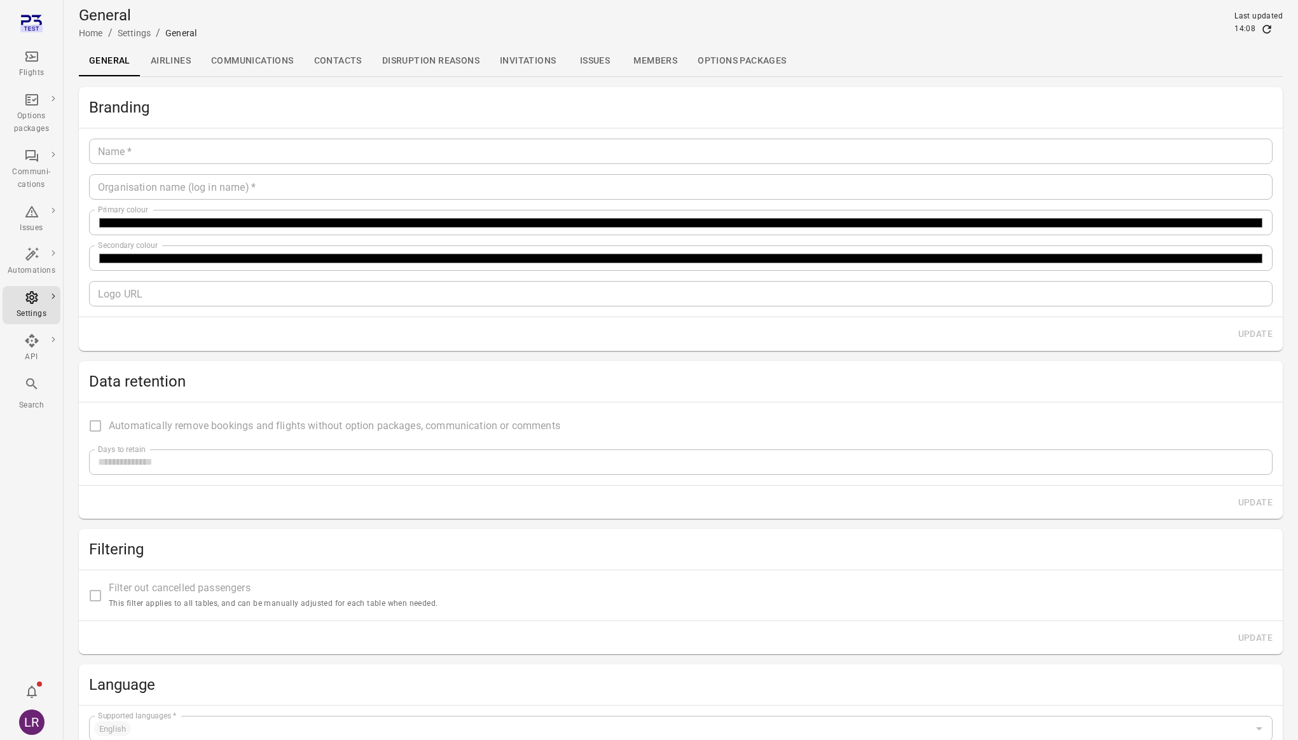
type input "**"
type input "*********"
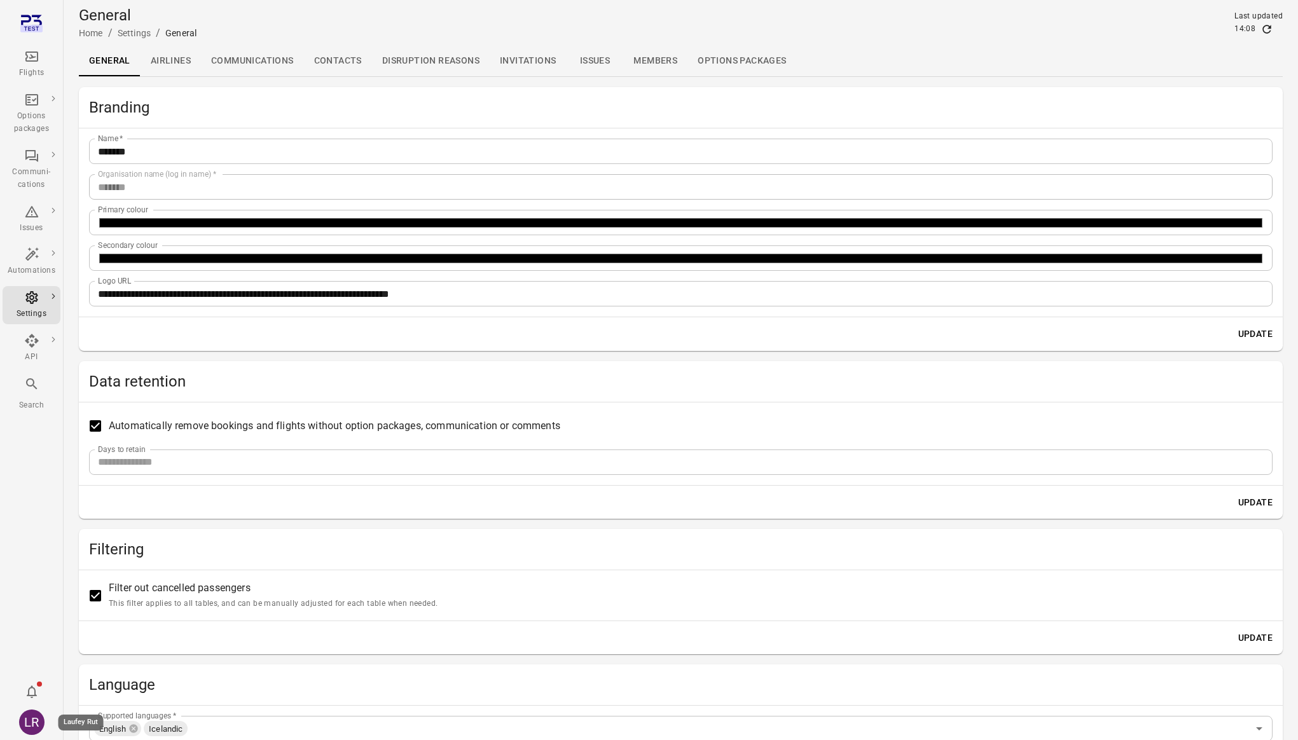
click at [35, 718] on div "LR" at bounding box center [31, 722] width 25 height 25
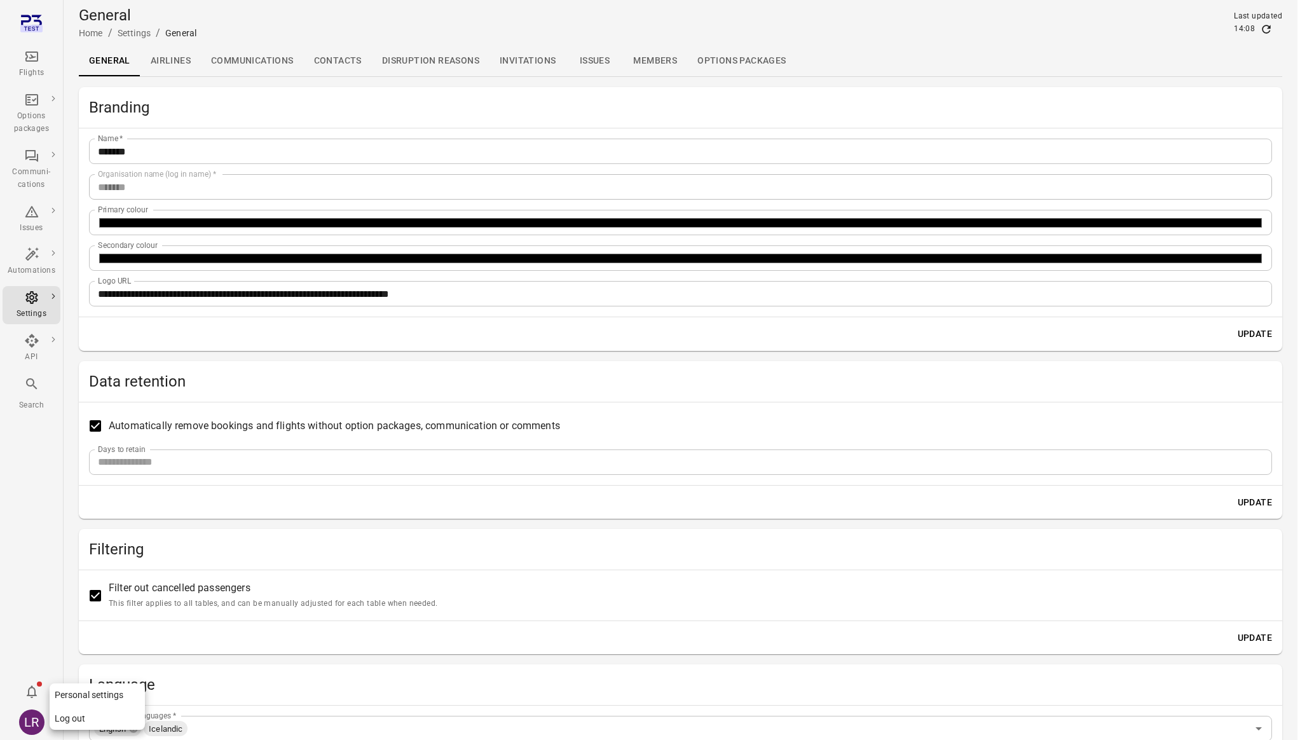
click at [39, 605] on div at bounding box center [653, 370] width 1307 height 740
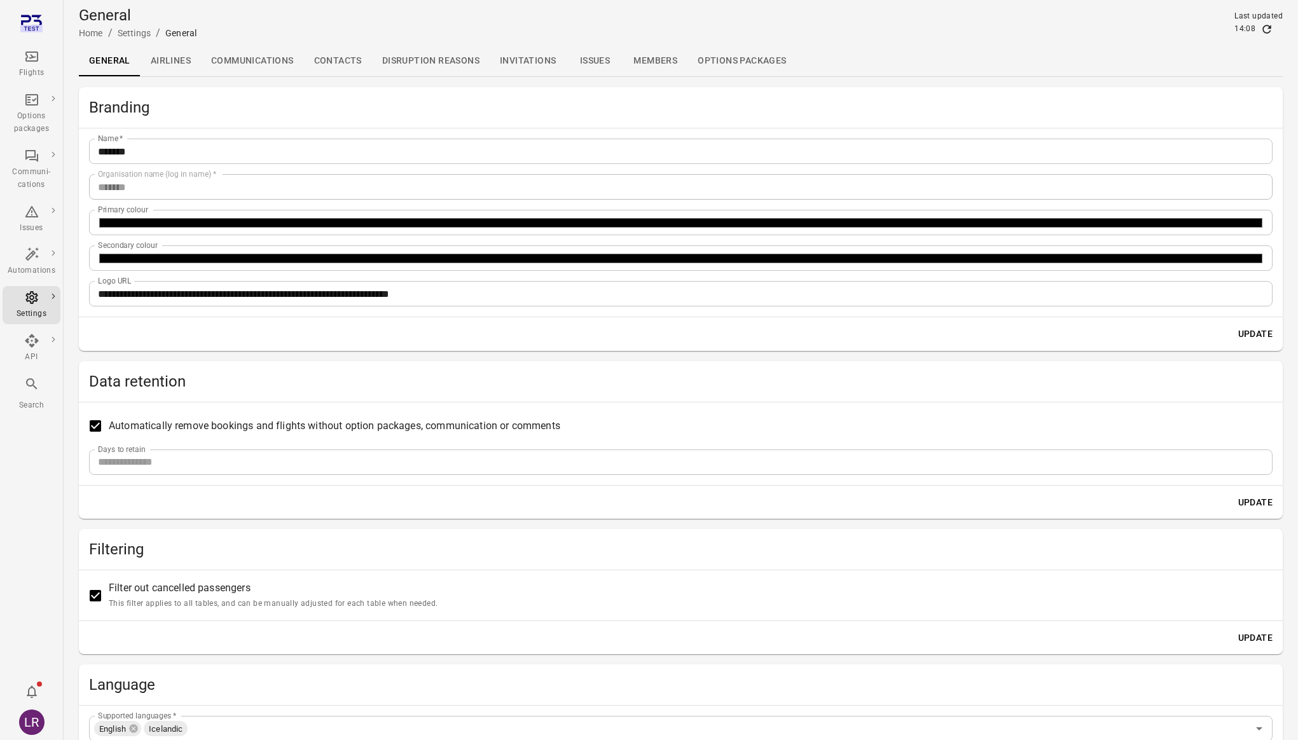
click at [32, 460] on div "Flights Options packages Communi-cations Issues Automations Settings API Search…" at bounding box center [32, 370] width 64 height 740
click at [52, 22] on link "Main navigation" at bounding box center [32, 24] width 58 height 32
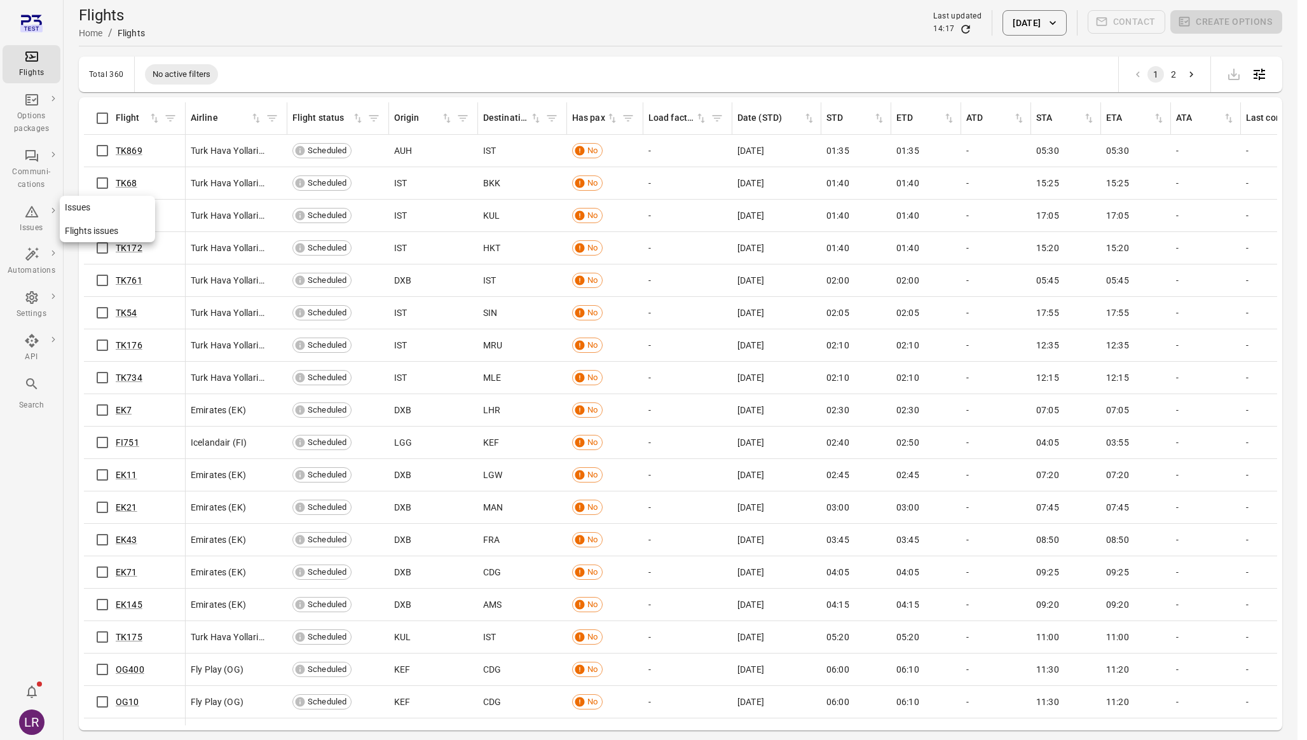
click at [38, 217] on icon "Main navigation" at bounding box center [31, 211] width 15 height 15
